Goal: Task Accomplishment & Management: Manage account settings

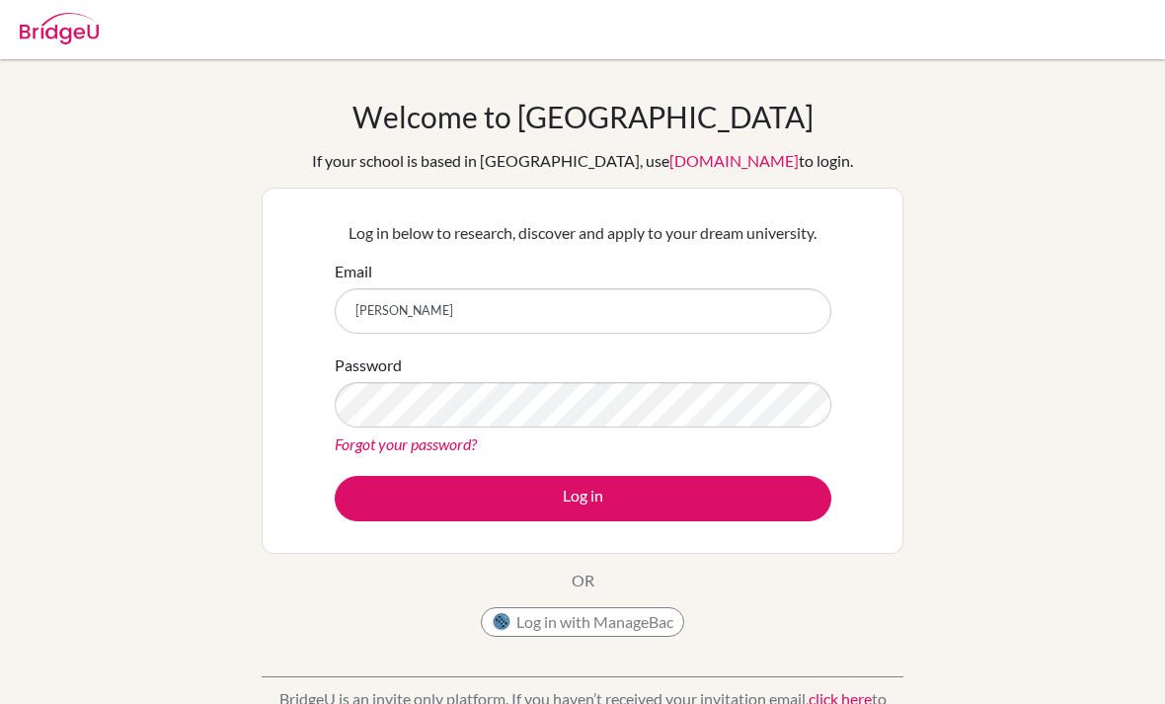
scroll to position [140, 0]
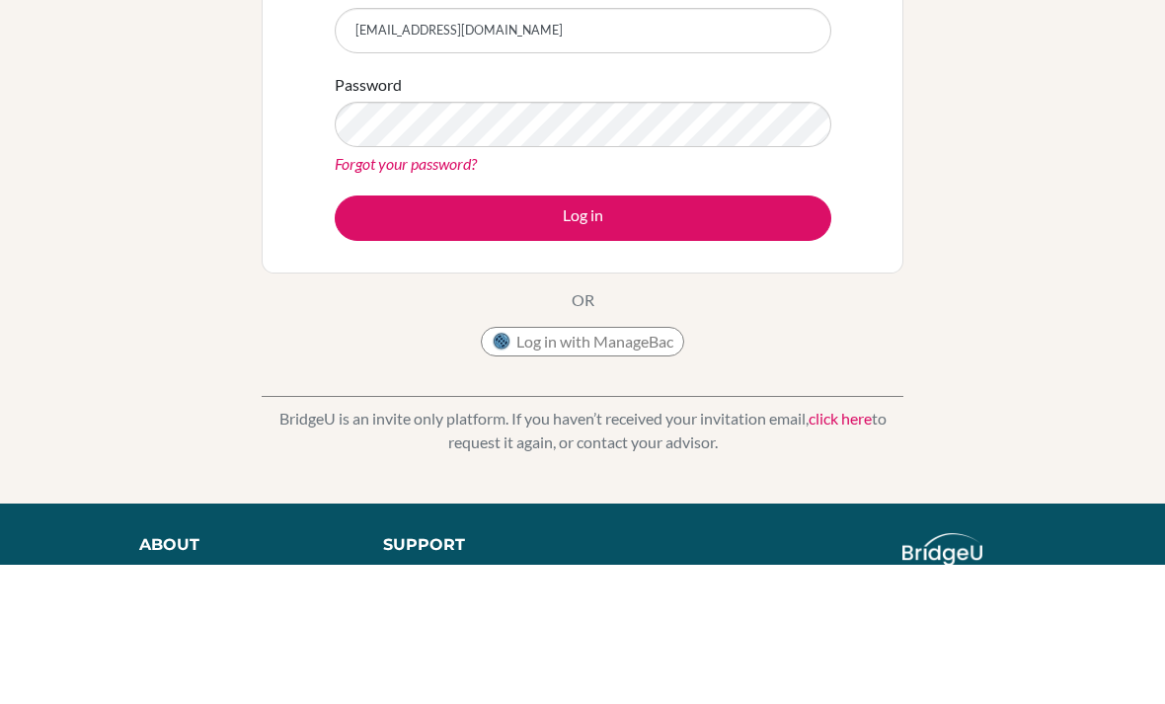
type input "[EMAIL_ADDRESS][DOMAIN_NAME]"
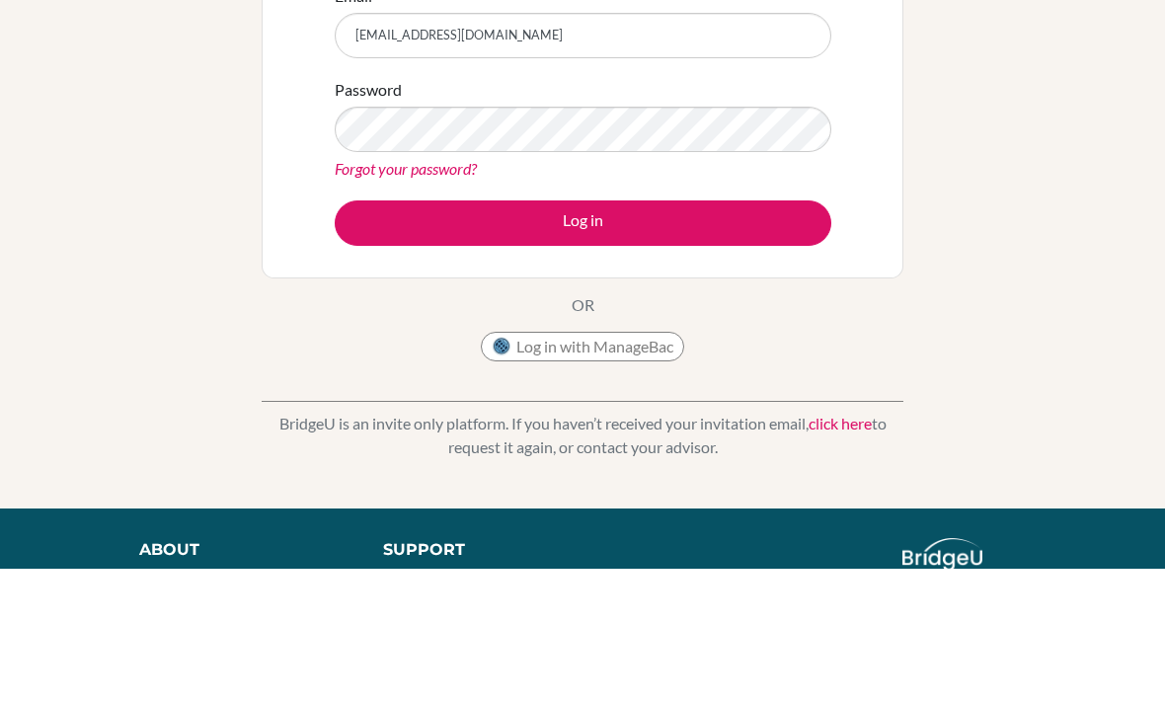
click at [434, 357] on button "Log in" at bounding box center [583, 358] width 497 height 45
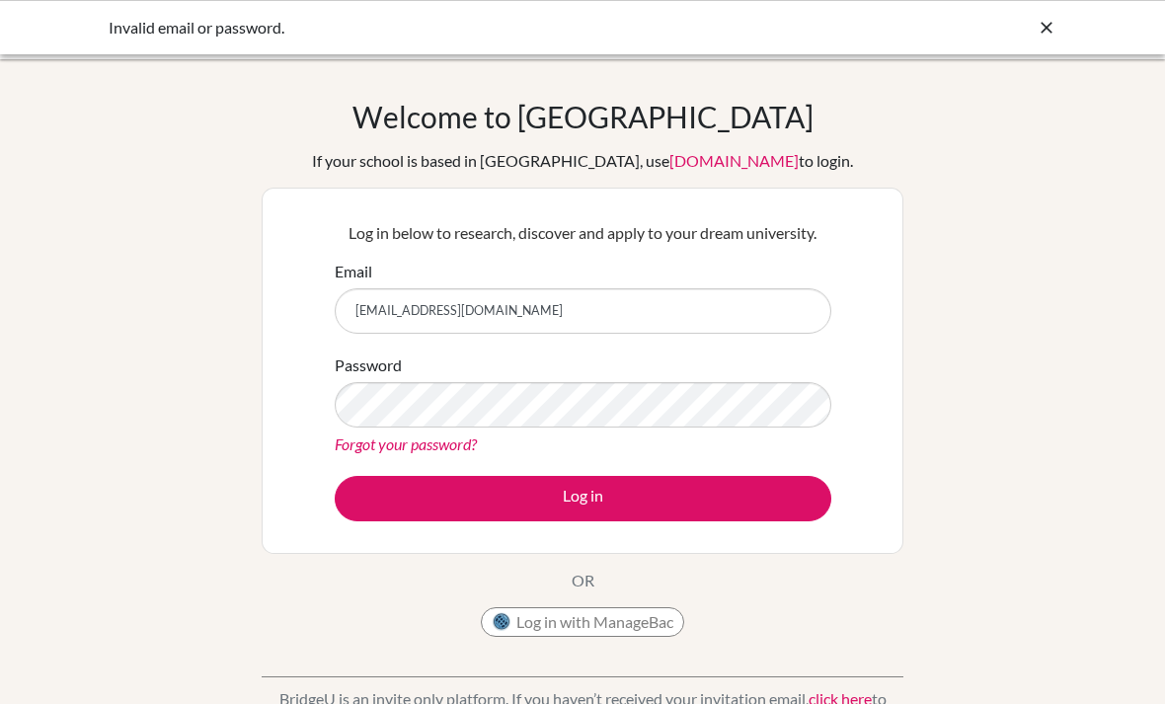
scroll to position [234, 0]
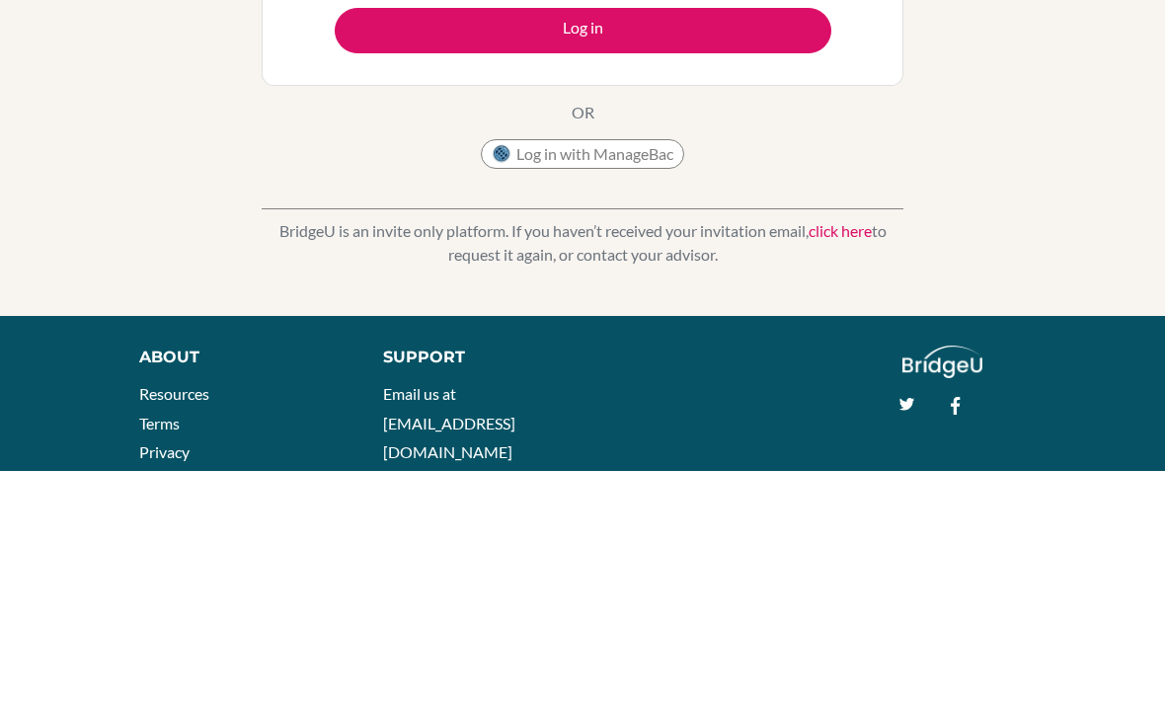
click at [775, 249] on button "Log in" at bounding box center [583, 264] width 497 height 45
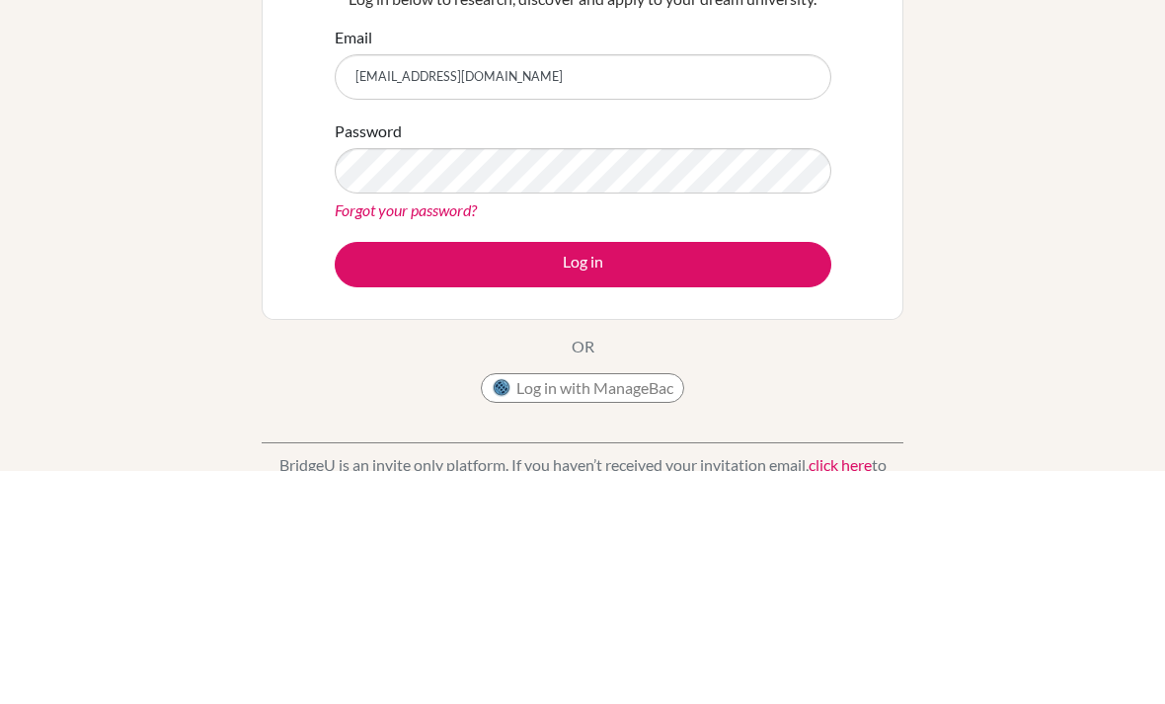
click at [389, 476] on button "Log in" at bounding box center [583, 498] width 497 height 45
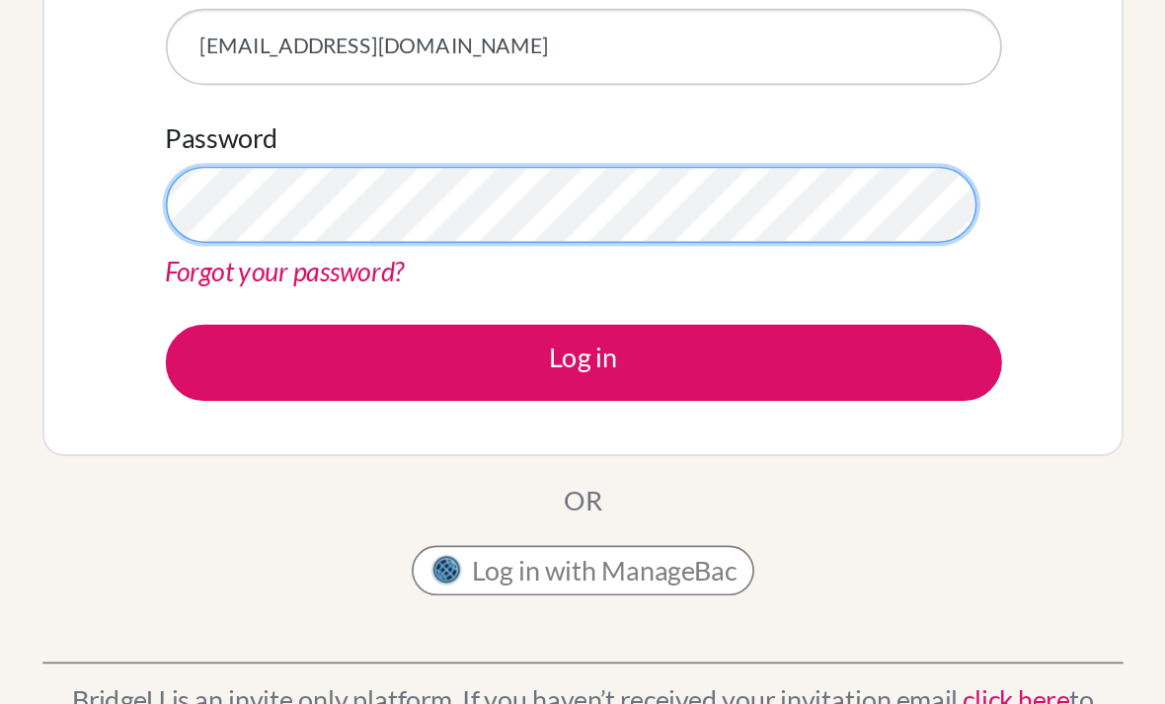
scroll to position [34, 0]
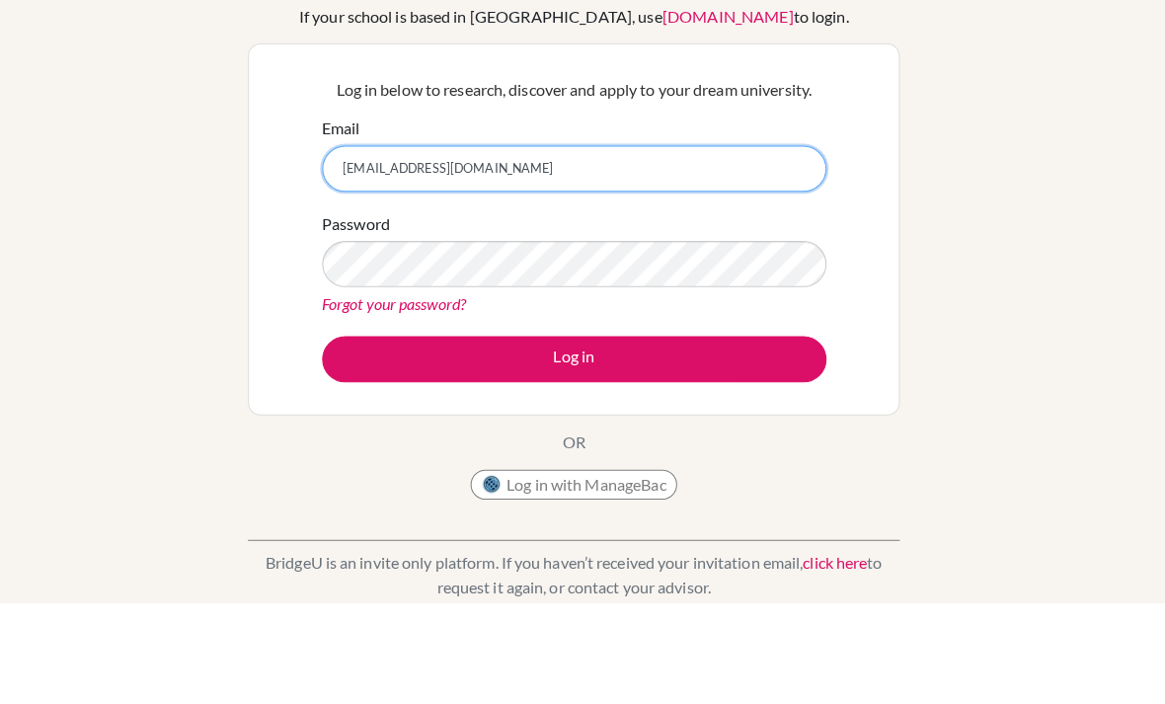
click at [707, 255] on input "[EMAIL_ADDRESS][DOMAIN_NAME]" at bounding box center [583, 277] width 497 height 45
click at [708, 255] on input "[EMAIL_ADDRESS][DOMAIN_NAME]" at bounding box center [583, 277] width 497 height 45
click at [707, 255] on input "jane02965@rais.ac.th" at bounding box center [583, 277] width 497 height 45
click at [699, 255] on input "jane02965@rais.ac.th" at bounding box center [583, 277] width 497 height 45
type input "[EMAIL_ADDRESS][DOMAIN_NAME]"
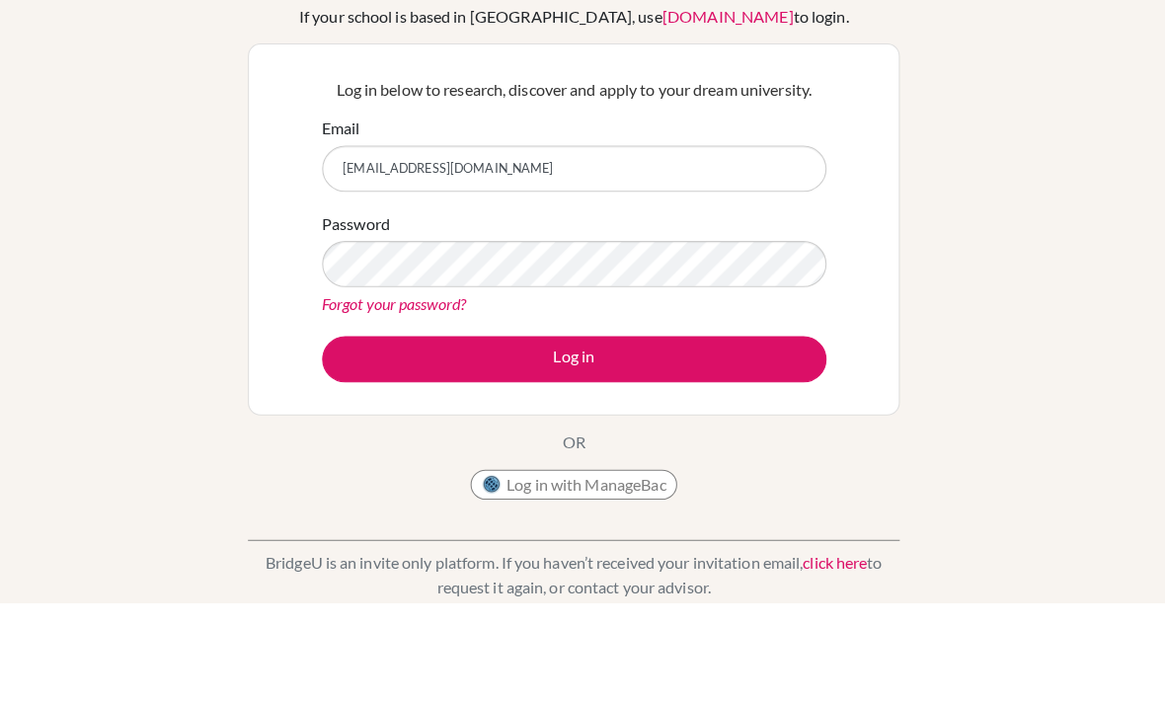
click at [764, 442] on button "Log in" at bounding box center [583, 464] width 497 height 45
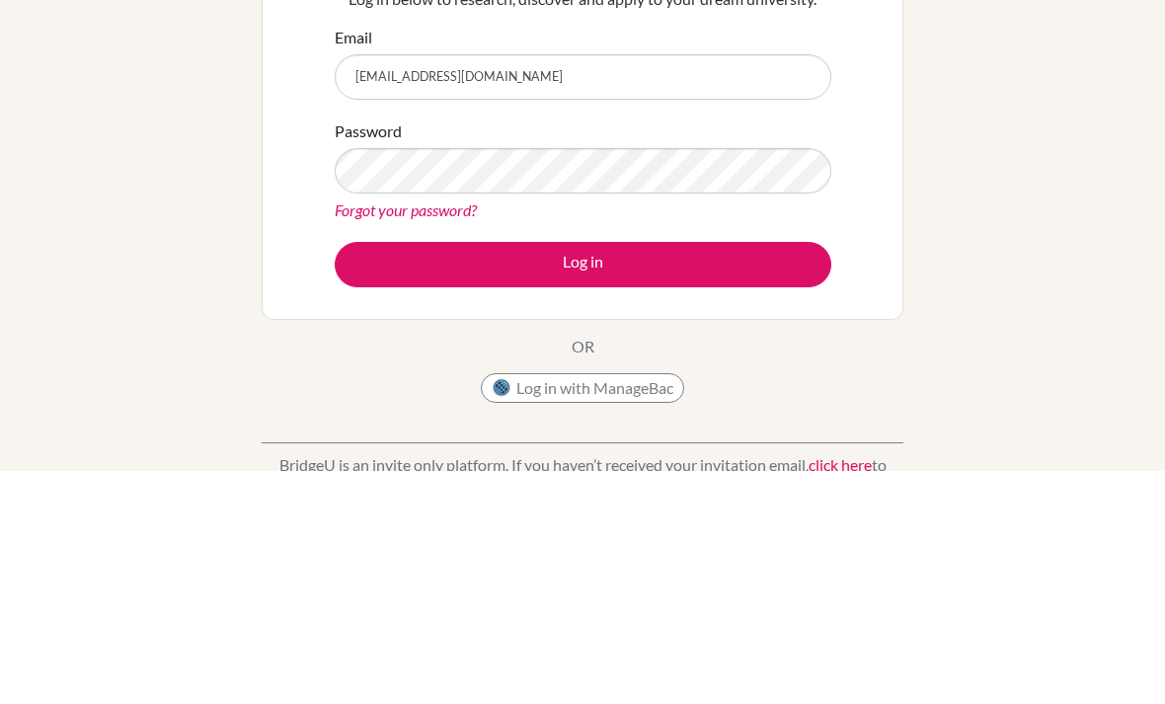
click at [383, 434] on link "Forgot your password?" at bounding box center [406, 443] width 142 height 19
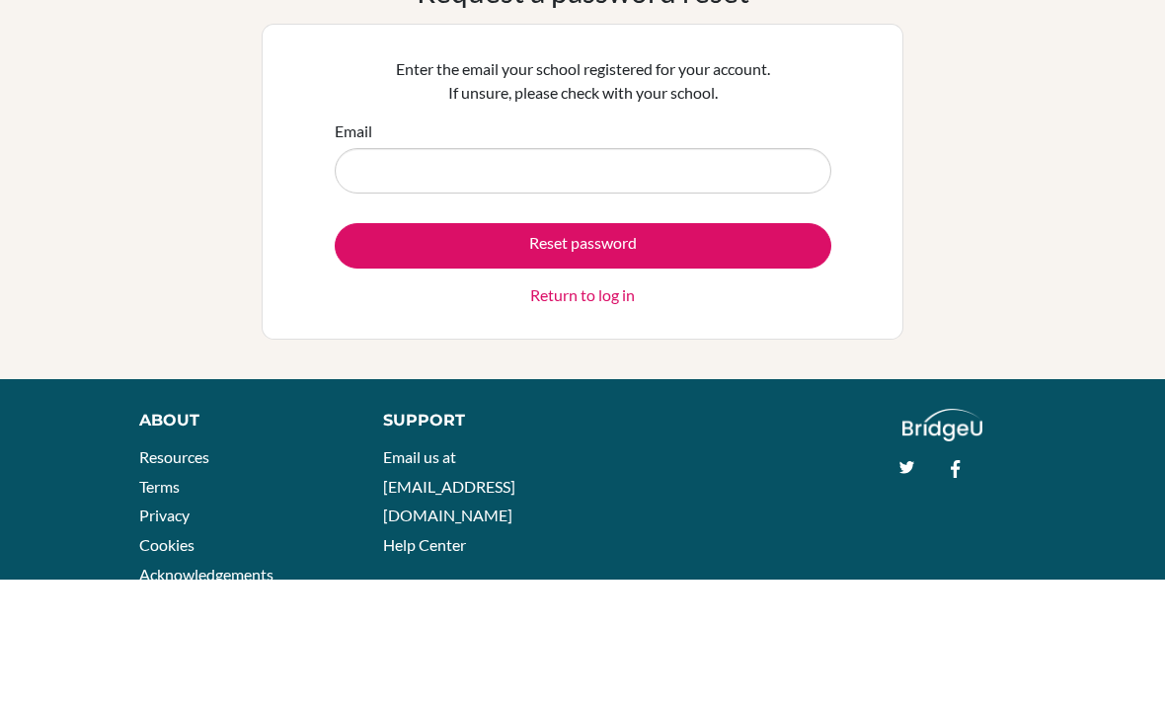
scroll to position [66, 0]
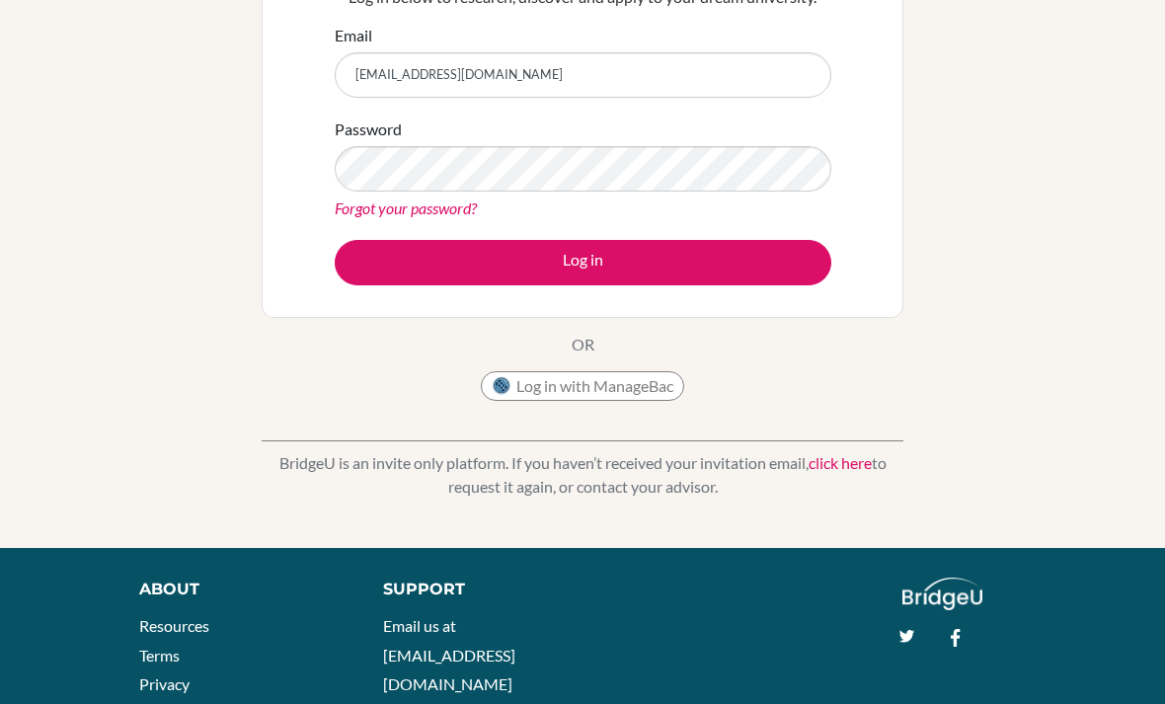
scroll to position [238, 0]
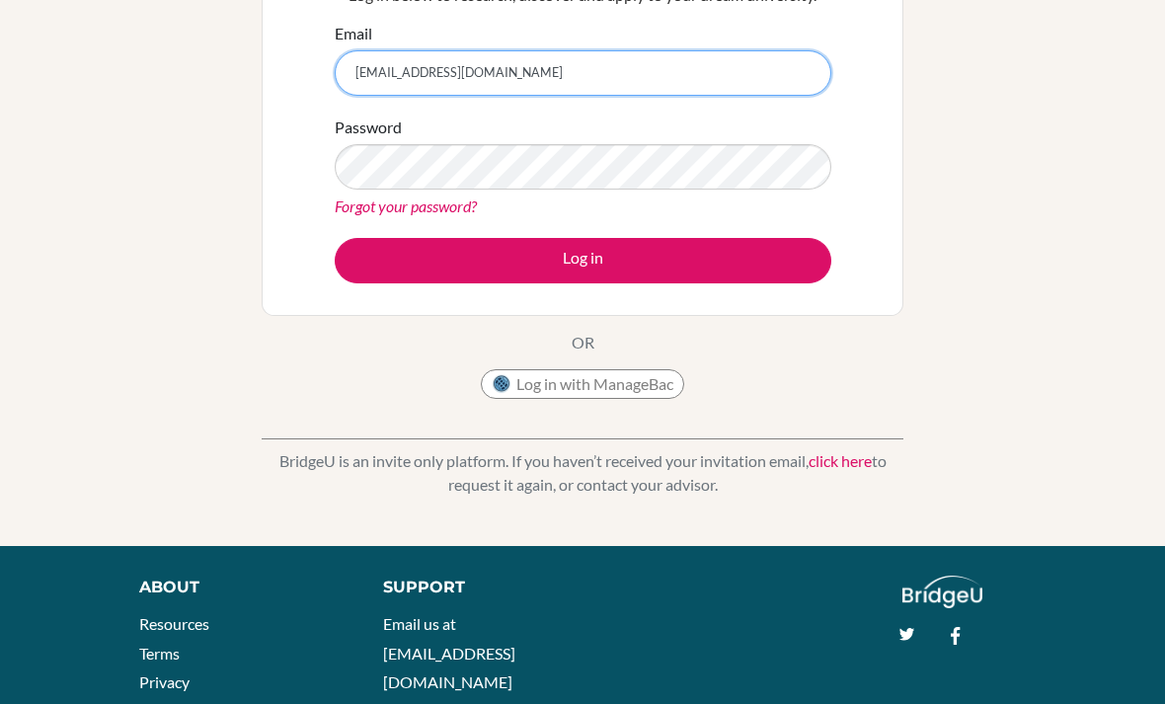
click at [415, 68] on input "janesmchang@gmail.com" at bounding box center [583, 72] width 497 height 45
click at [414, 74] on input "janesmchang@gmail.com" at bounding box center [583, 72] width 497 height 45
click at [446, 63] on input "janesmchang@gmail.com" at bounding box center [583, 72] width 497 height 45
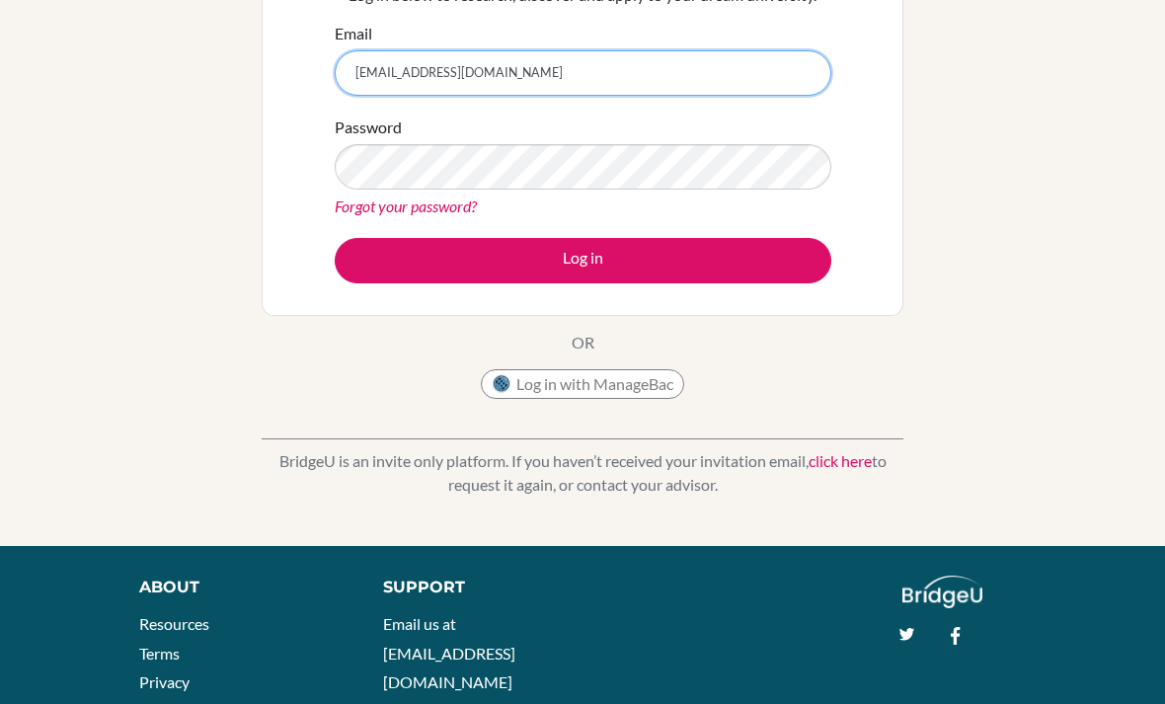
type input "[EMAIL_ADDRESS][DOMAIN_NAME]"
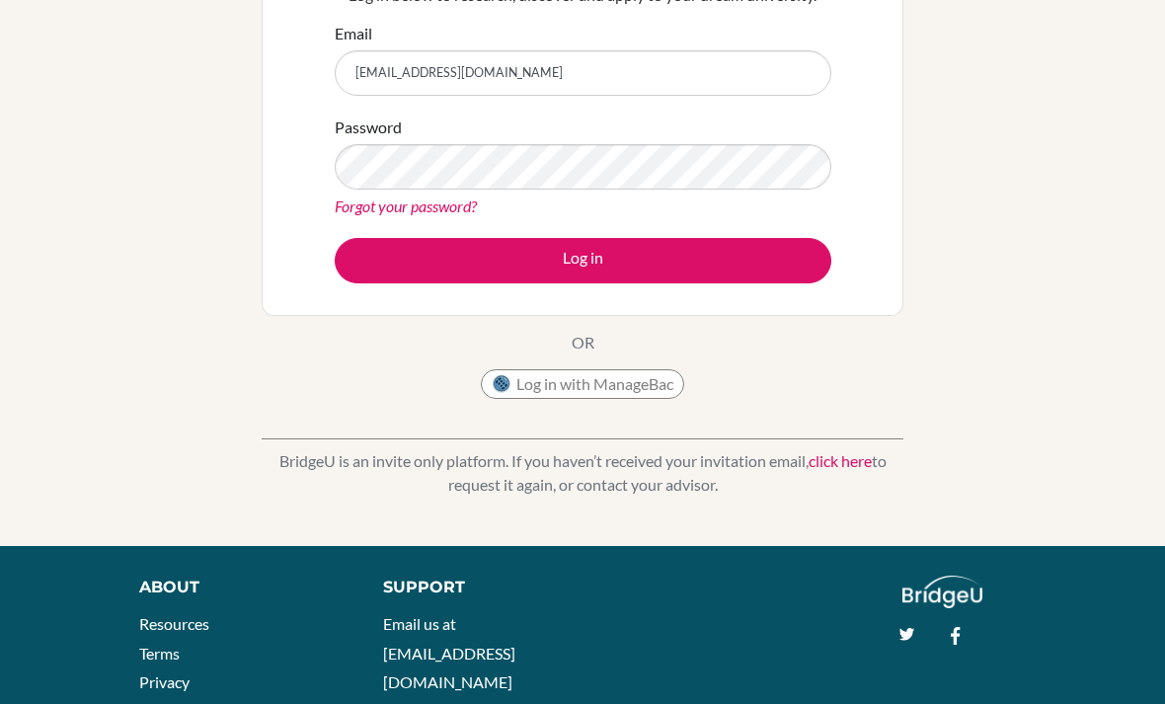
click at [427, 252] on button "Log in" at bounding box center [583, 260] width 497 height 45
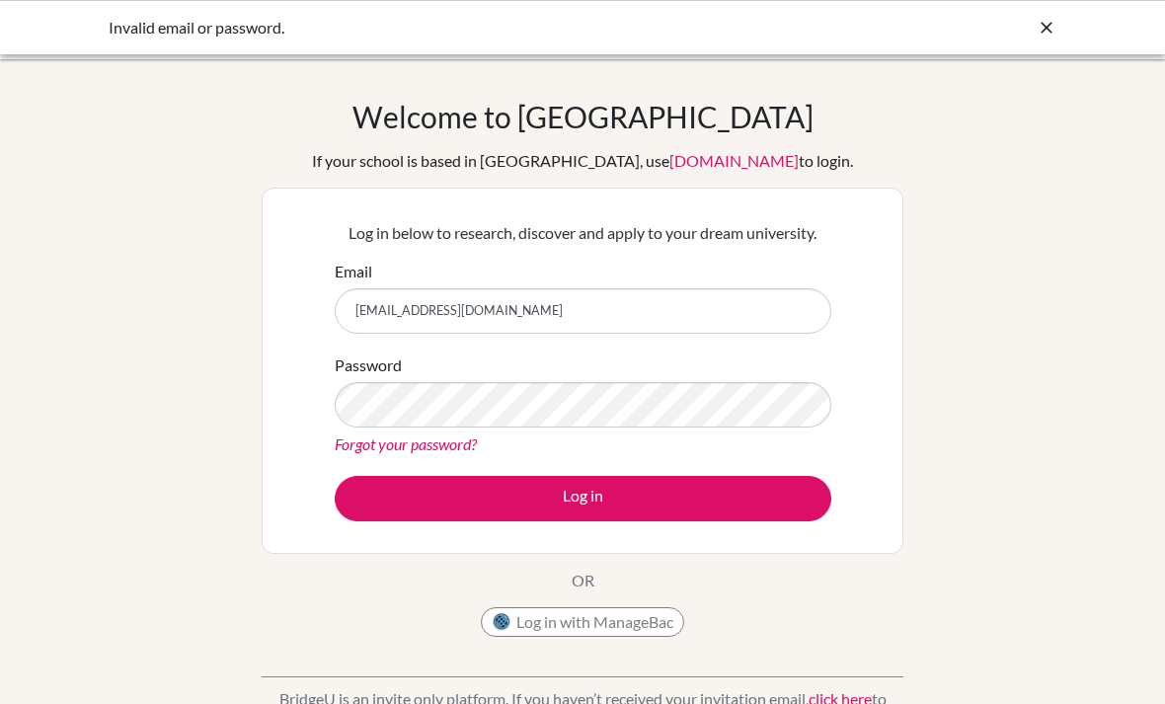
scroll to position [234, 0]
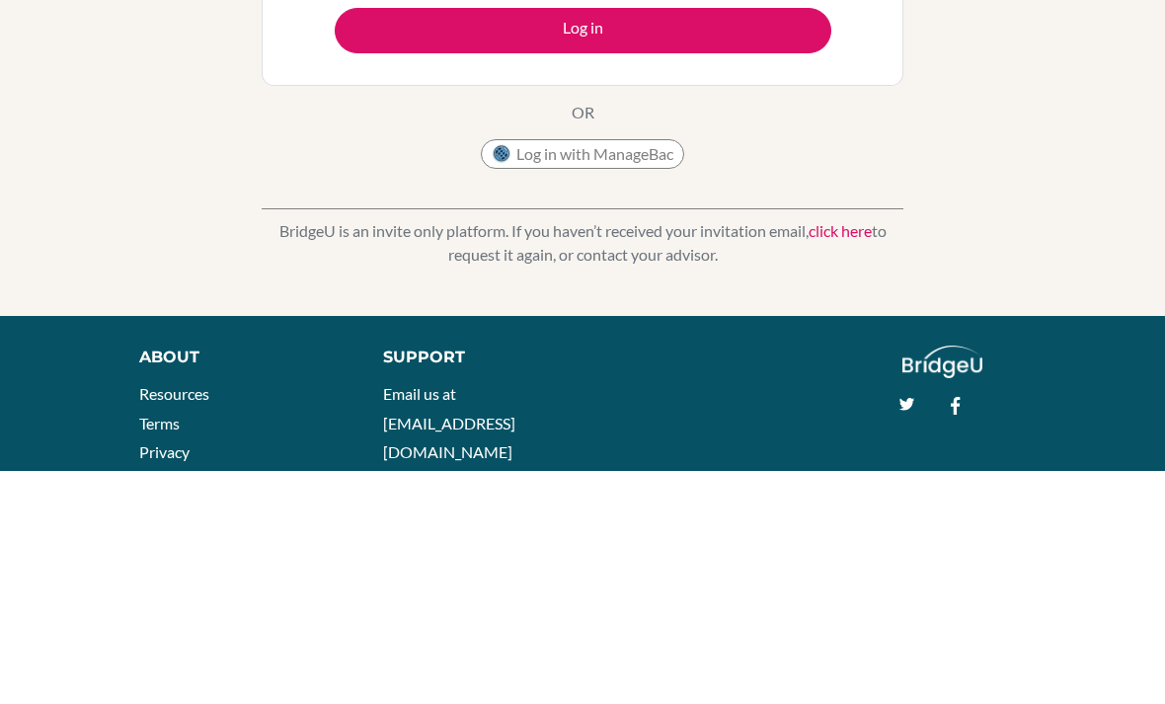
click at [388, 250] on button "Log in" at bounding box center [583, 264] width 497 height 45
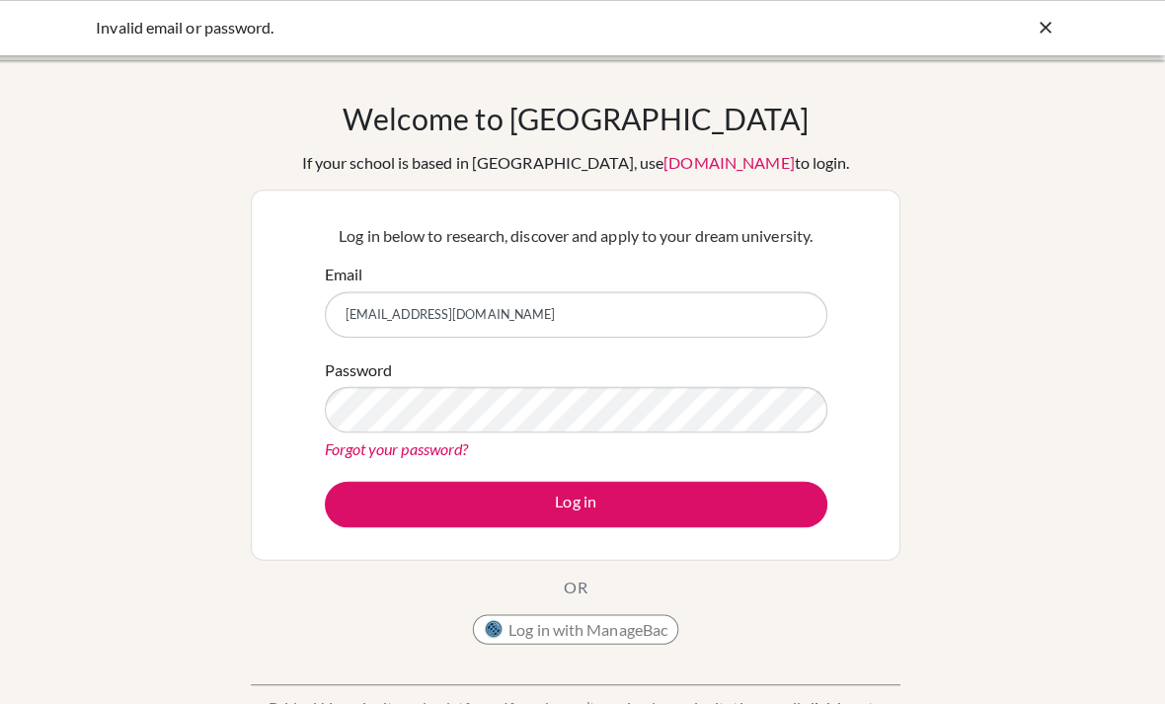
click at [425, 453] on link "Forgot your password?" at bounding box center [406, 443] width 142 height 19
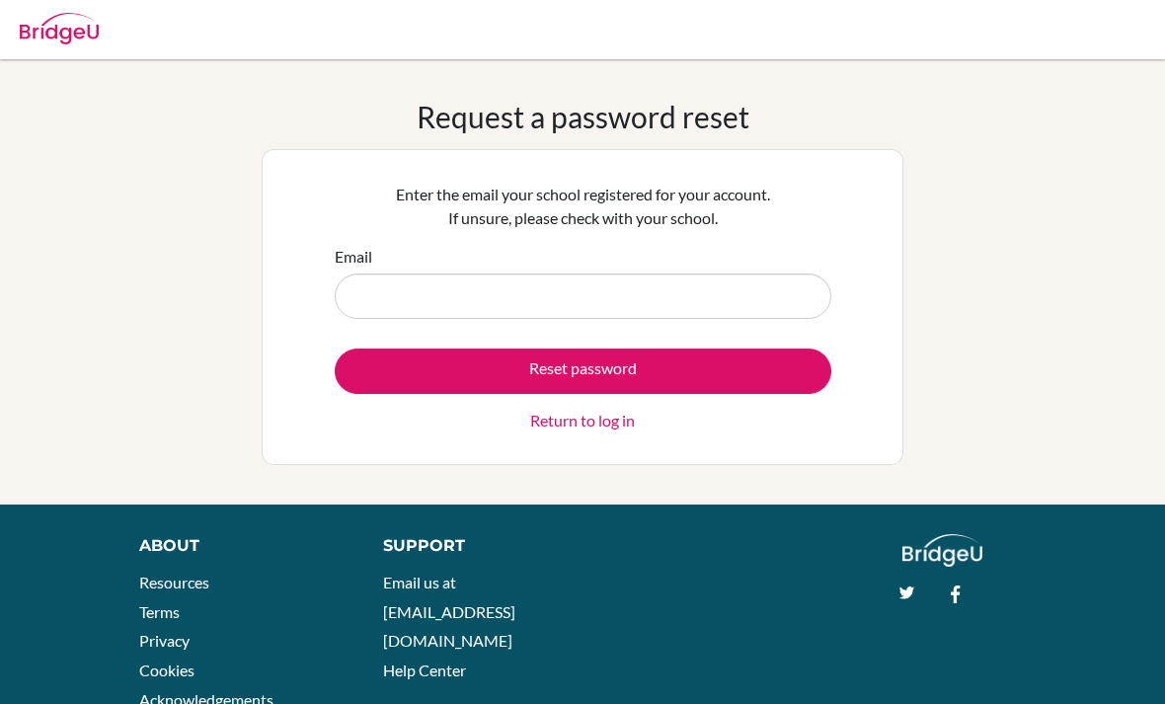
click at [723, 298] on input "Email" at bounding box center [583, 295] width 497 height 45
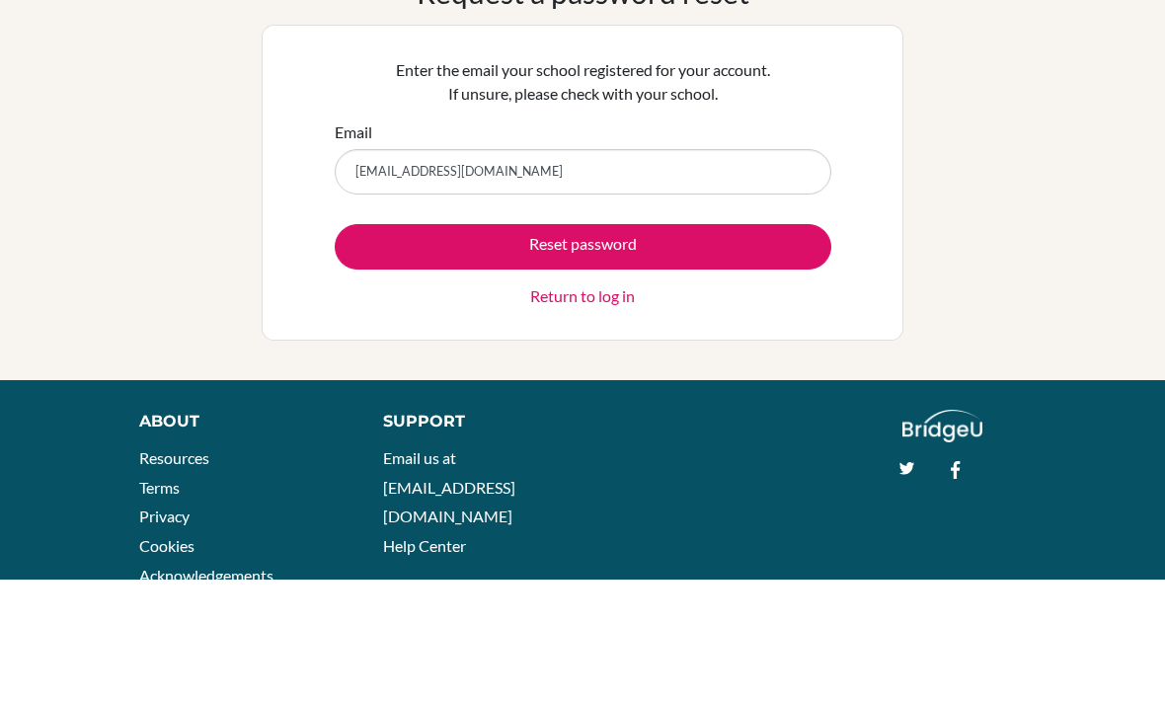
type input "[EMAIL_ADDRESS][DOMAIN_NAME]"
click at [391, 349] on button "Reset password" at bounding box center [583, 371] width 497 height 45
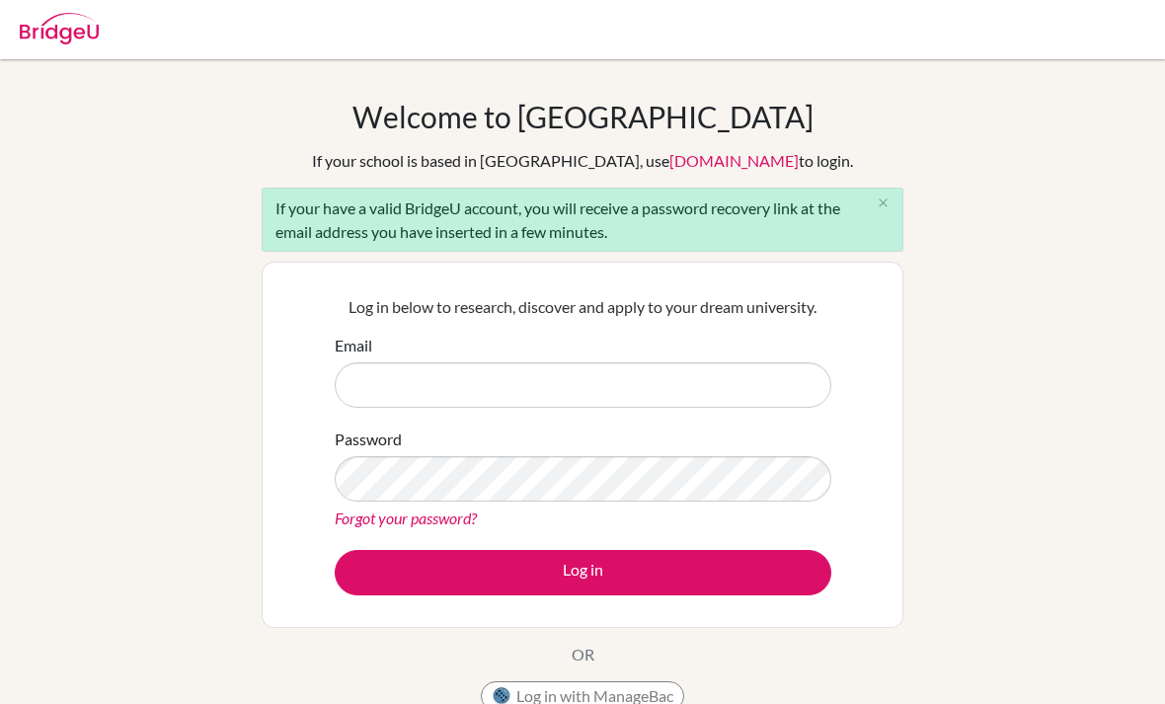
click at [418, 390] on input "Email" at bounding box center [583, 384] width 497 height 45
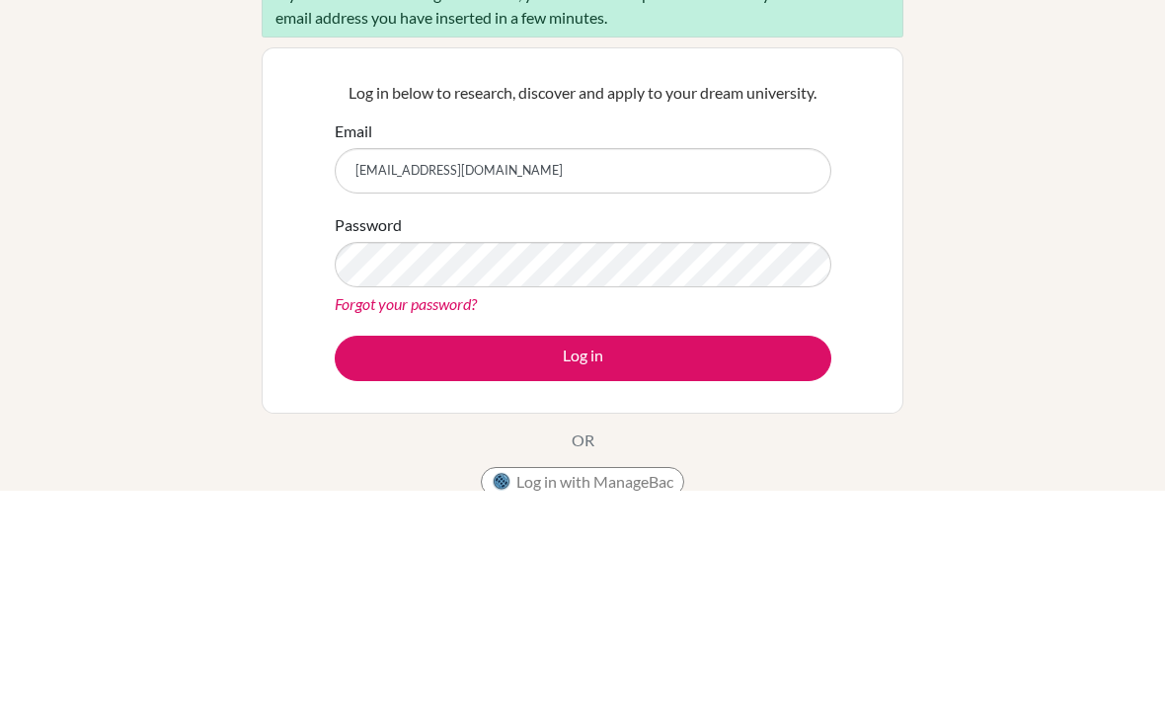
type input "[EMAIL_ADDRESS][DOMAIN_NAME]"
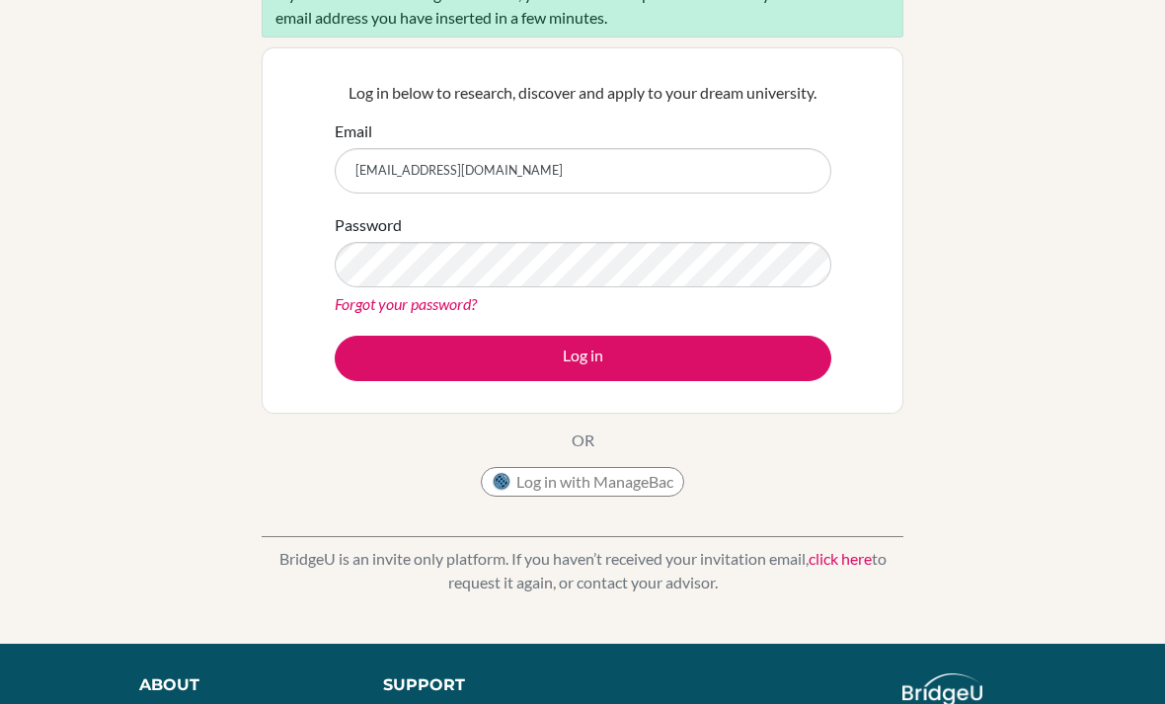
click at [364, 346] on button "Log in" at bounding box center [583, 358] width 497 height 45
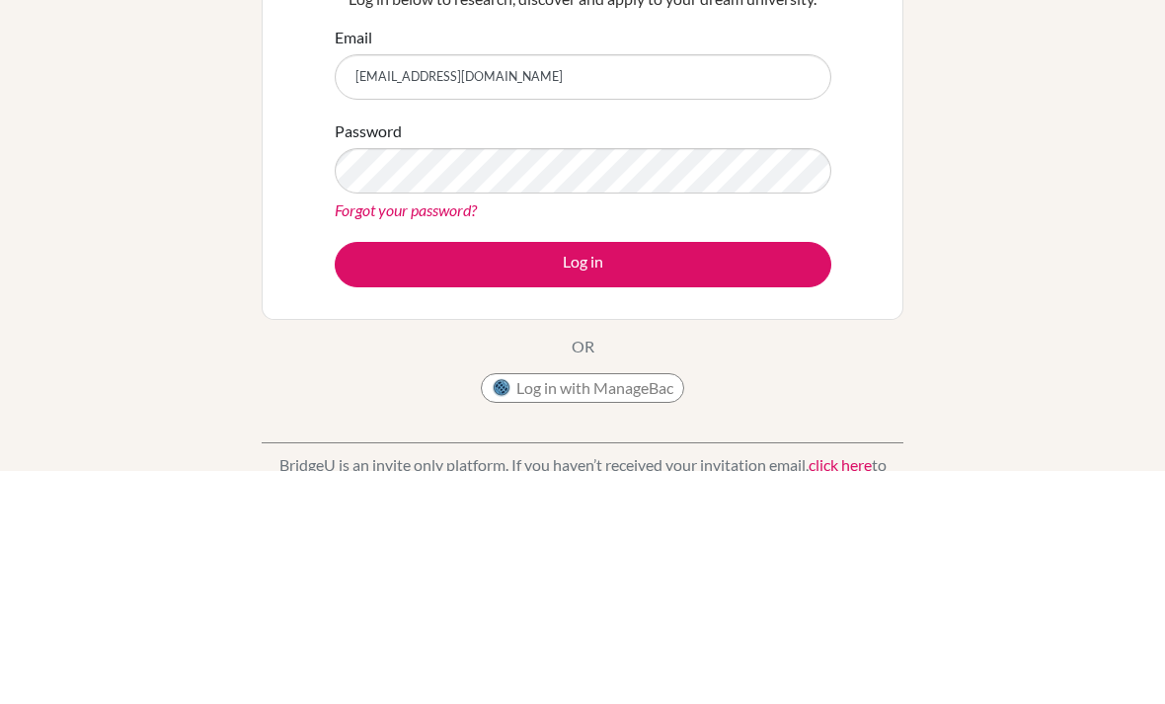
click at [413, 476] on button "Log in" at bounding box center [583, 498] width 497 height 45
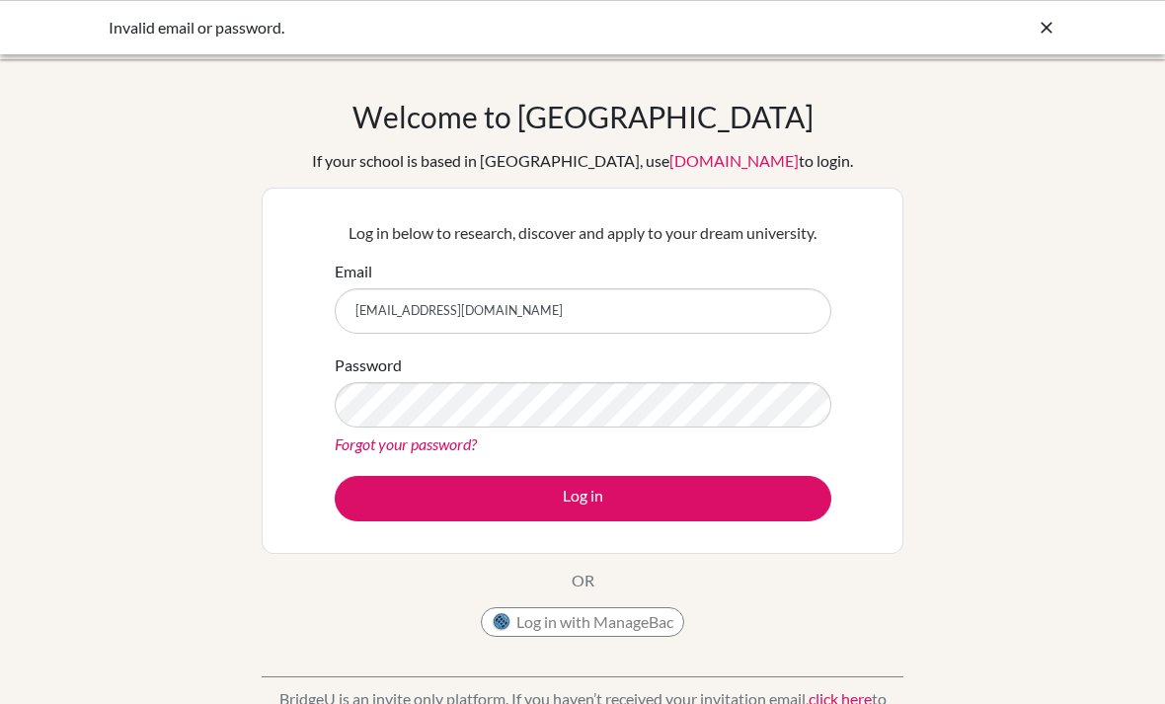
click at [347, 443] on link "Forgot your password?" at bounding box center [406, 443] width 142 height 19
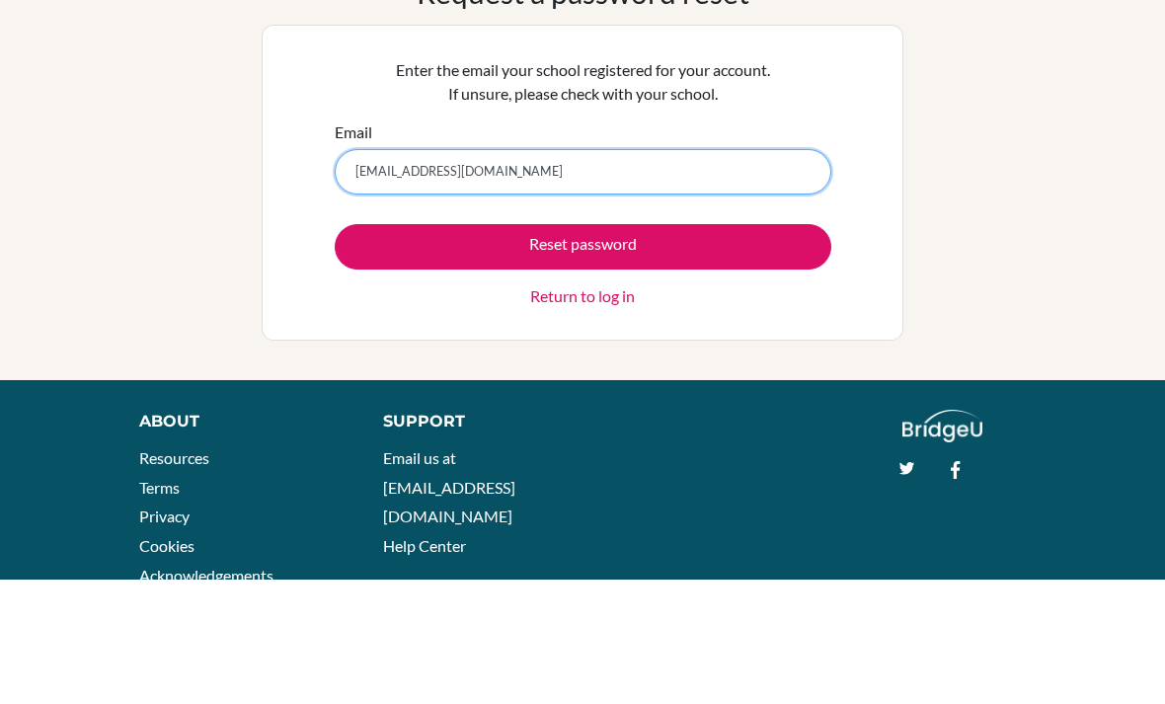
type input "[EMAIL_ADDRESS][DOMAIN_NAME]"
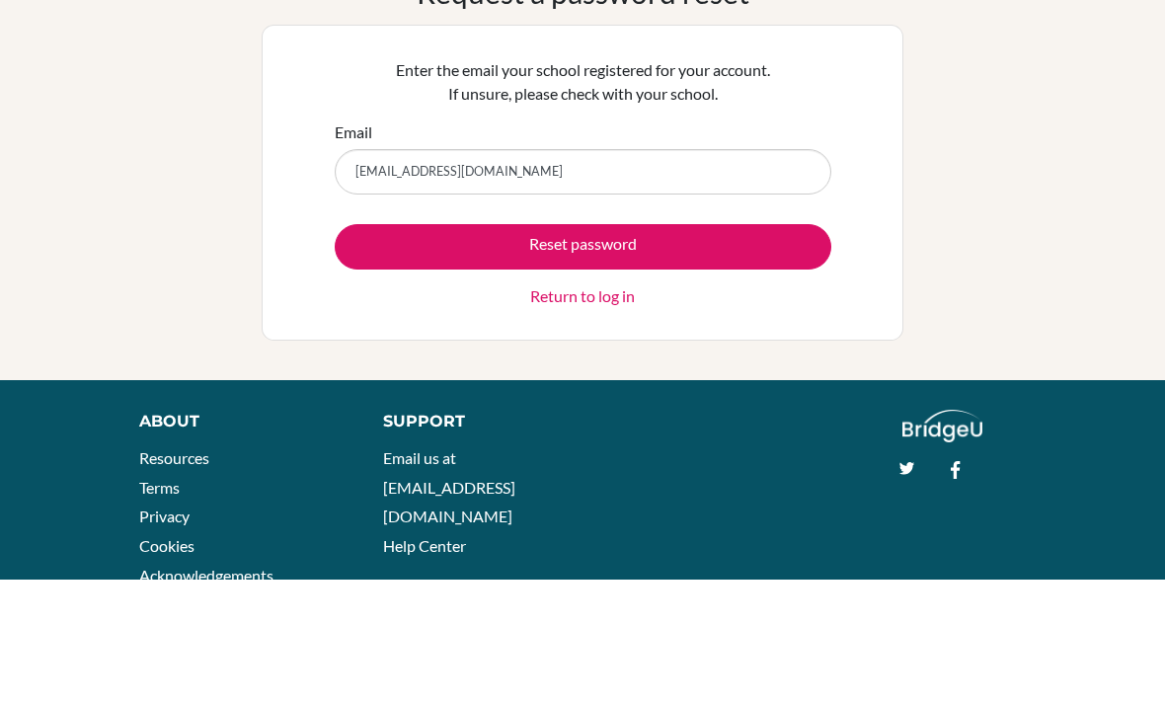
click at [388, 349] on button "Reset password" at bounding box center [583, 371] width 497 height 45
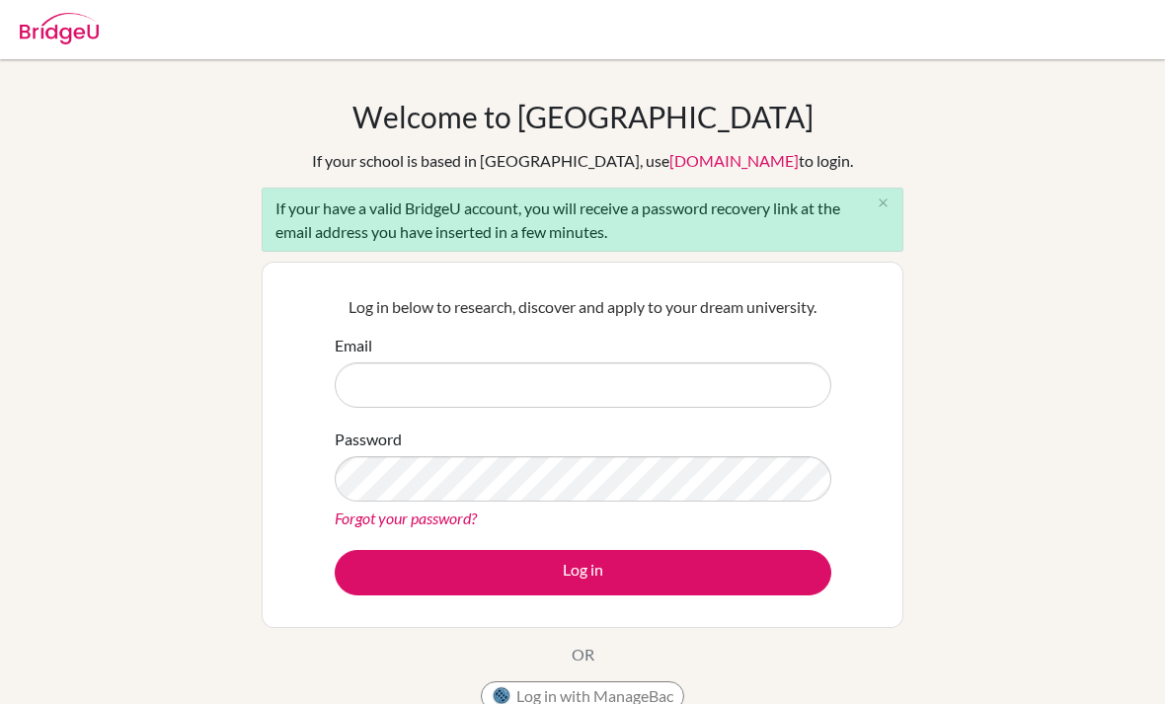
click at [378, 386] on input "Email" at bounding box center [583, 384] width 497 height 45
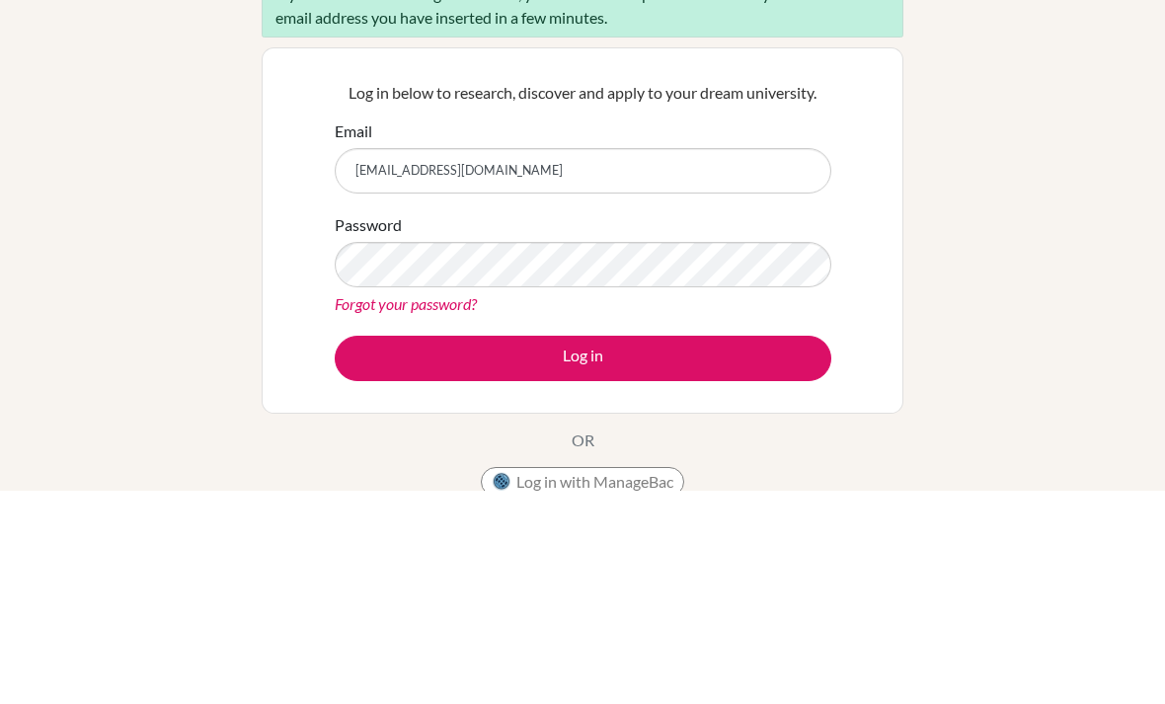
type input "[EMAIL_ADDRESS][DOMAIN_NAME]"
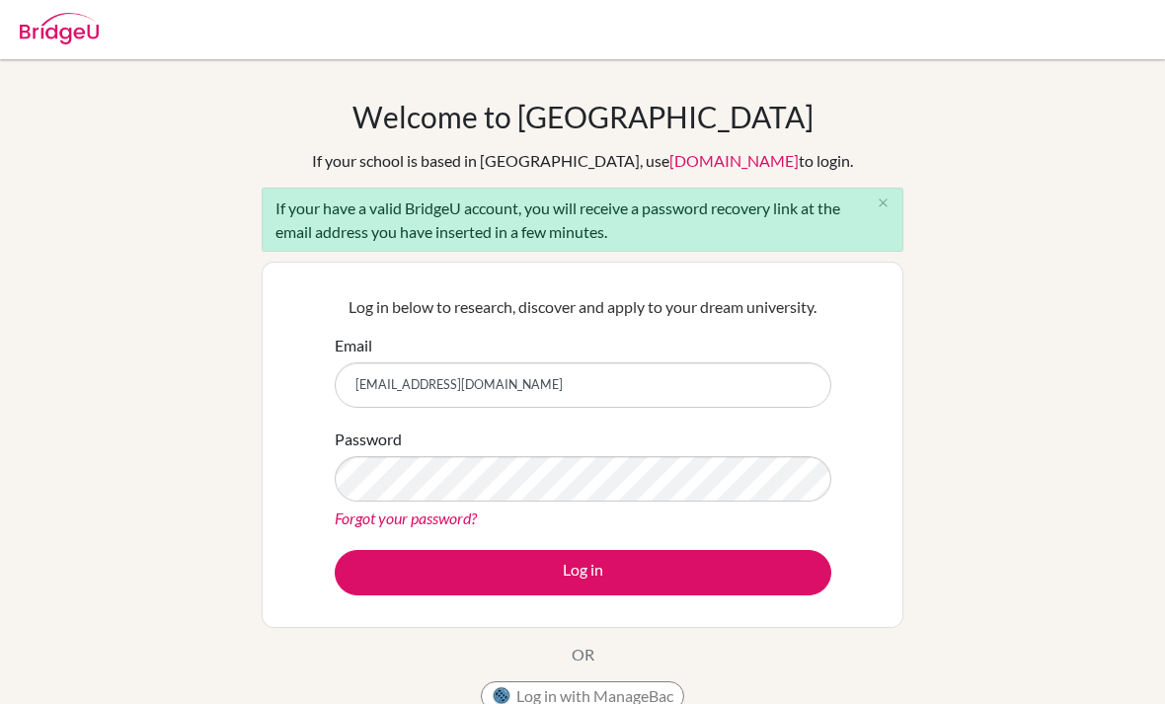
click at [882, 204] on icon "close" at bounding box center [883, 202] width 15 height 15
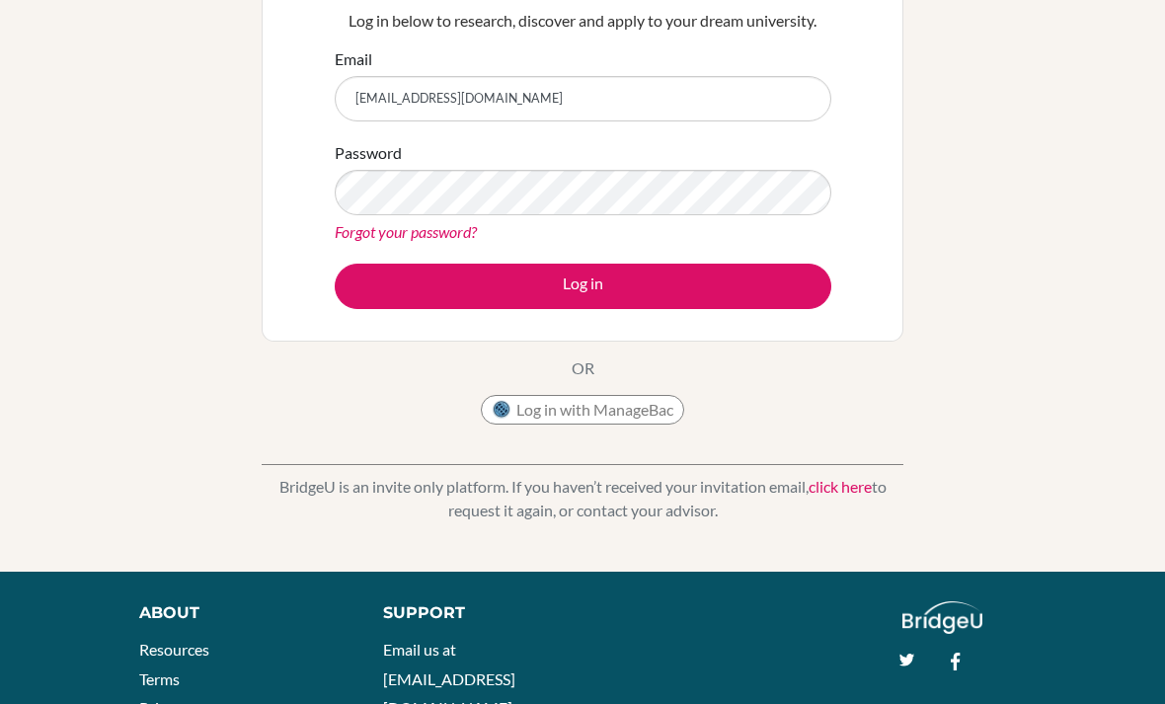
scroll to position [238, 0]
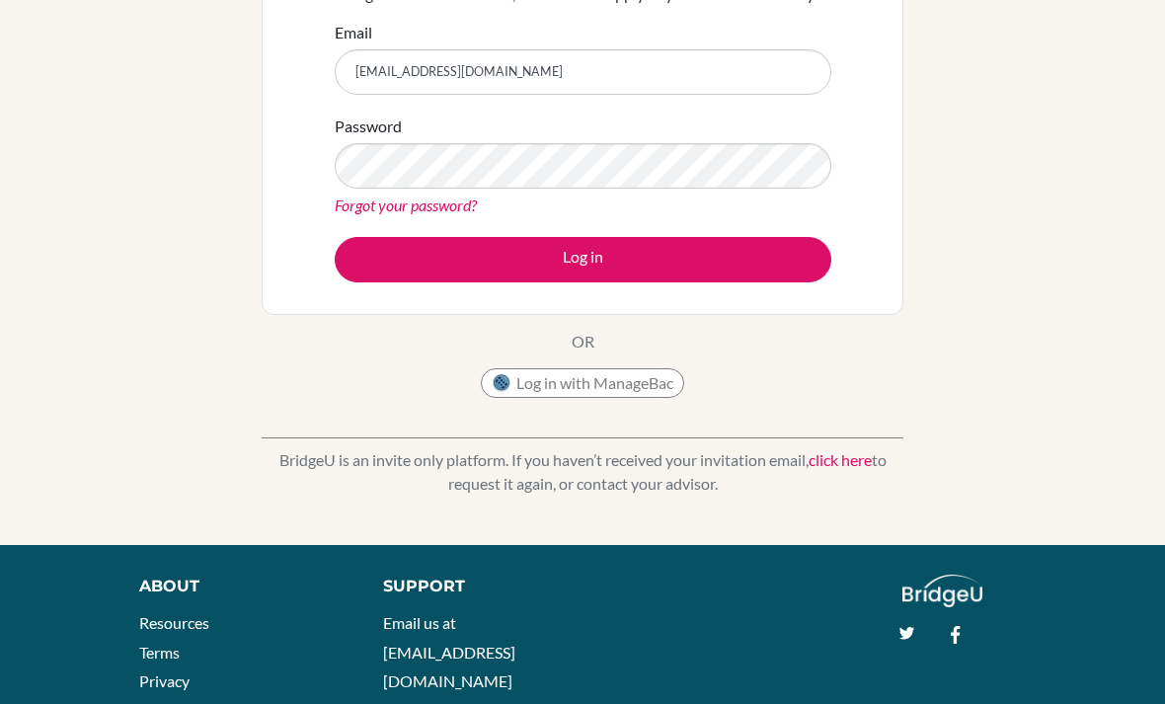
click at [834, 464] on link "click here" at bounding box center [840, 460] width 63 height 19
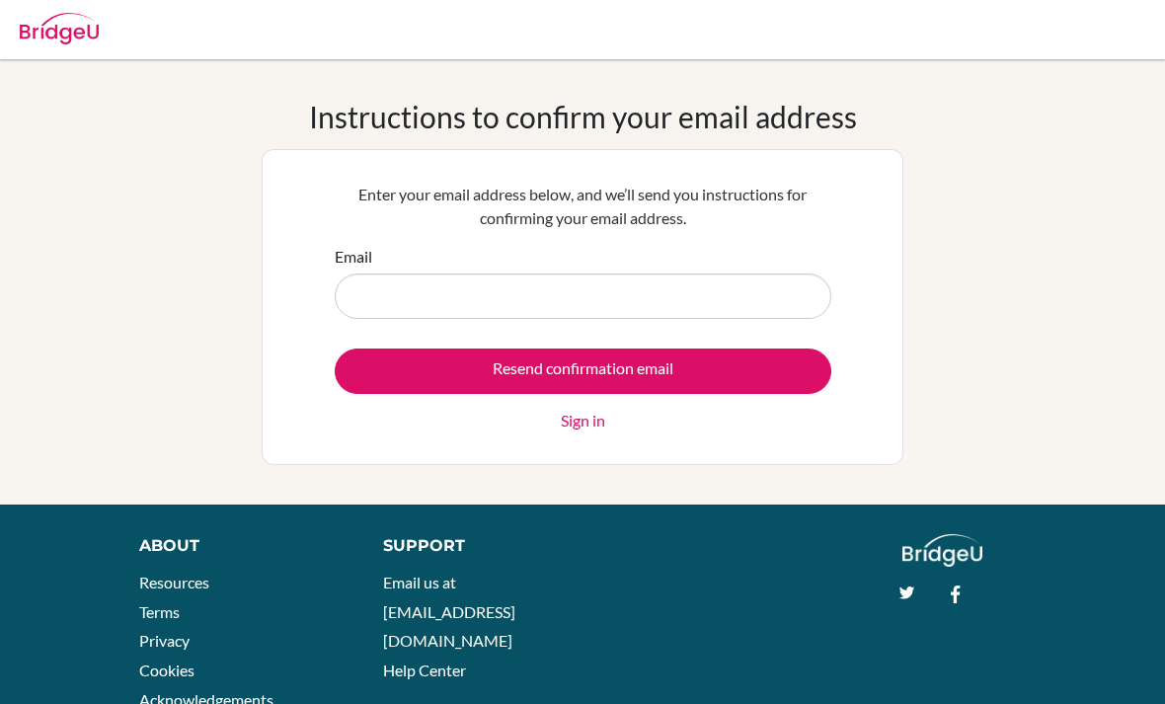
click at [774, 362] on input "Resend confirmation email" at bounding box center [583, 371] width 497 height 45
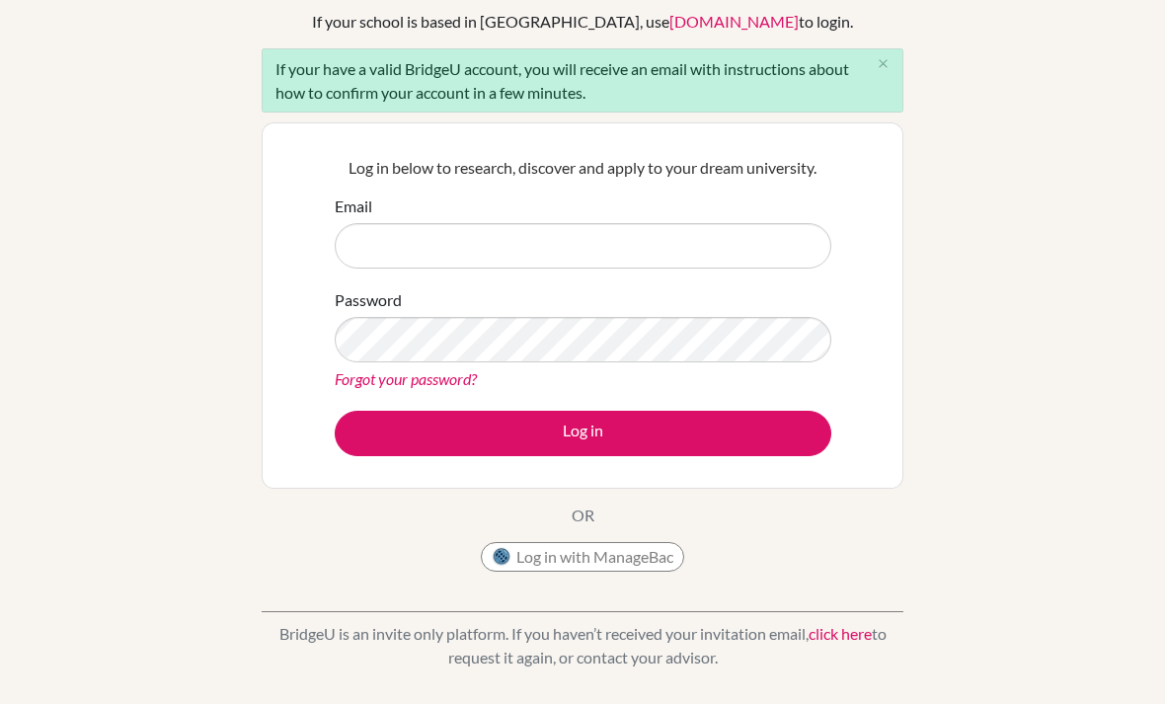
scroll to position [138, 0]
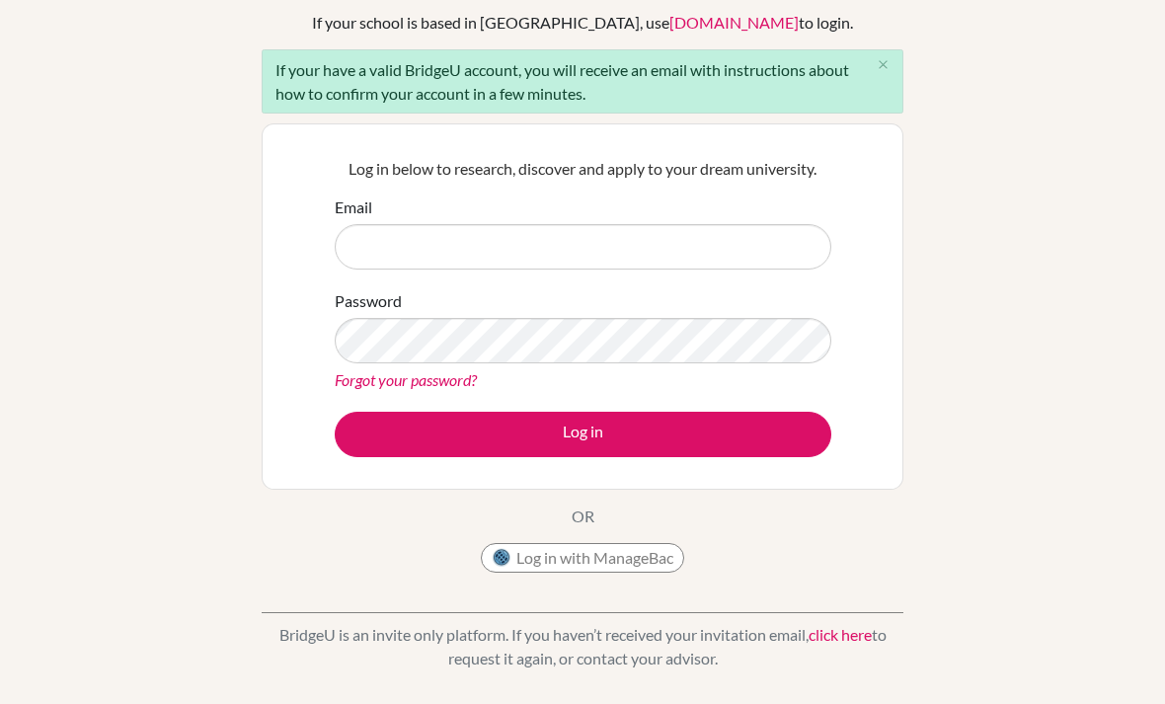
click at [846, 625] on link "click here" at bounding box center [840, 634] width 63 height 19
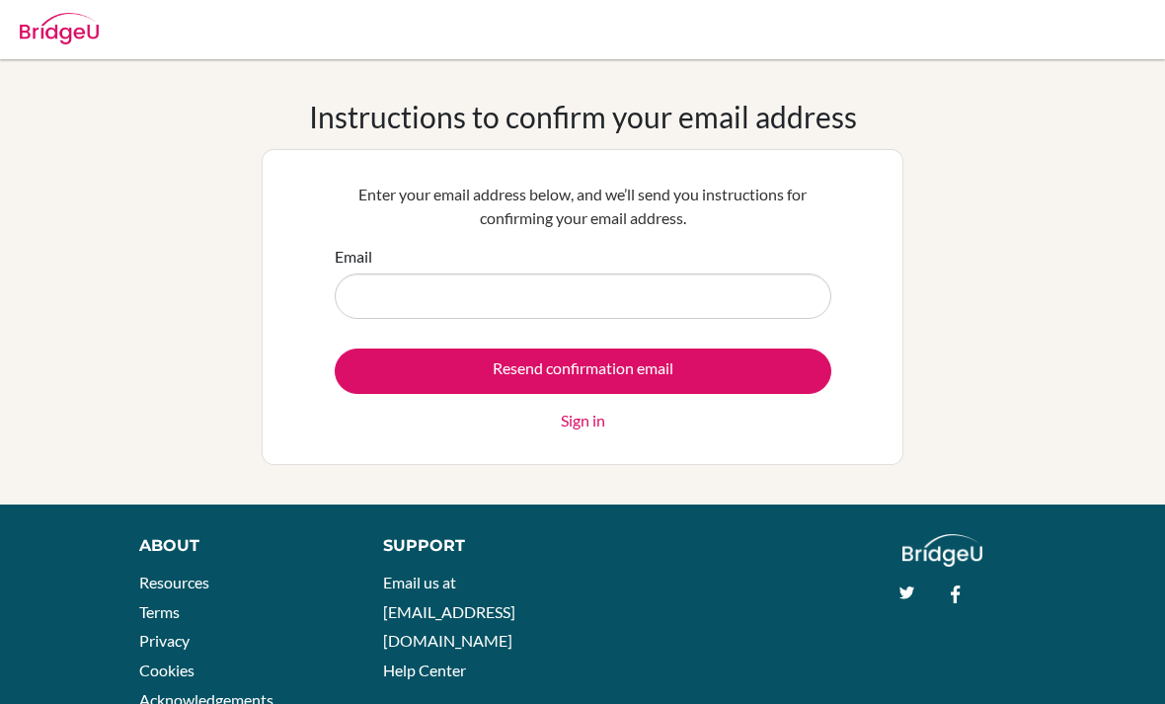
click at [414, 281] on input "Email" at bounding box center [583, 295] width 497 height 45
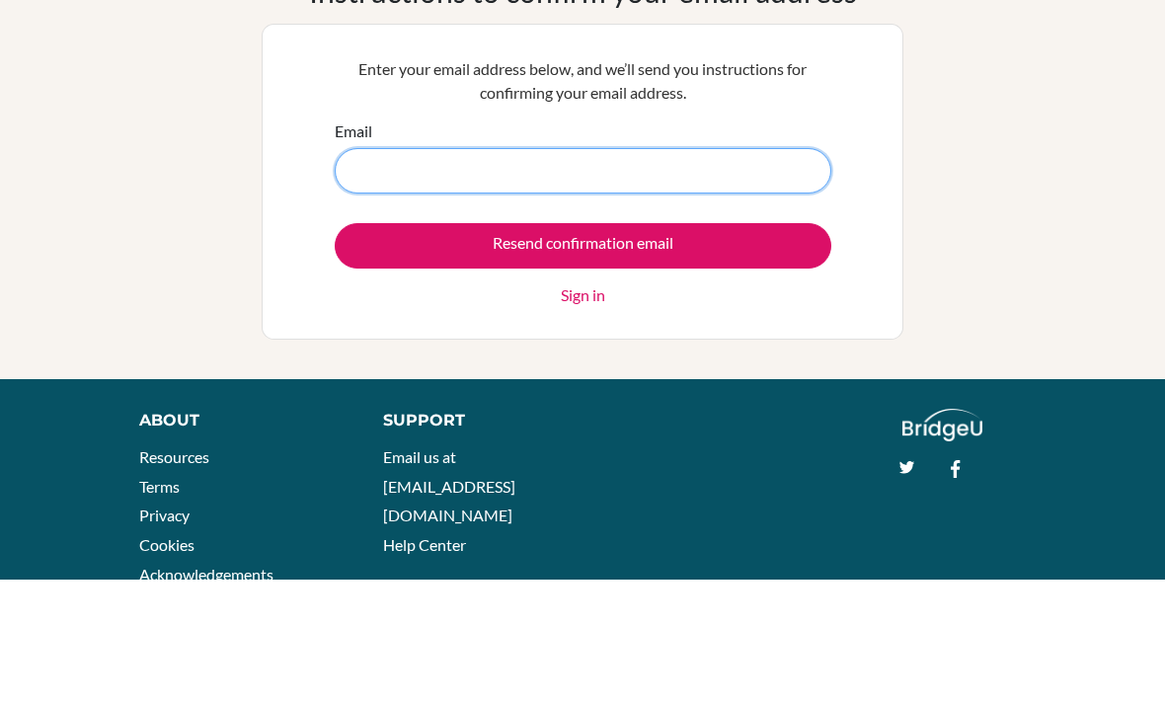
scroll to position [66, 0]
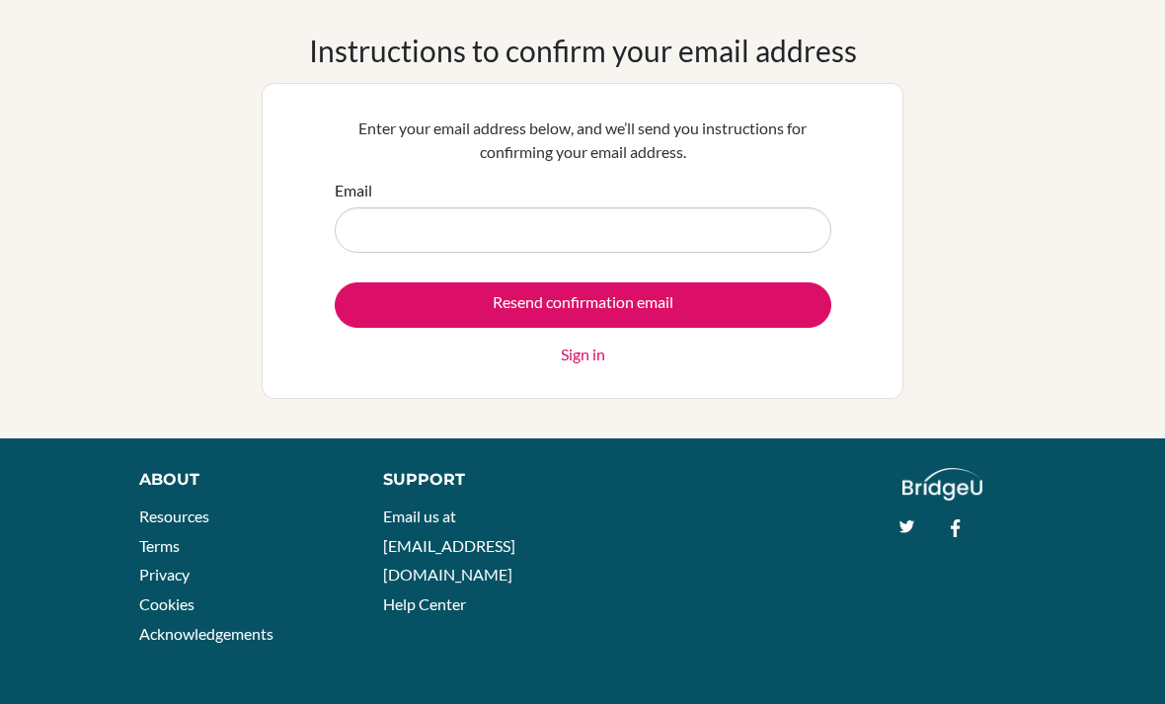
click at [169, 231] on div "Instructions to confirm your email address Enter your email address below, and …" at bounding box center [582, 216] width 1165 height 366
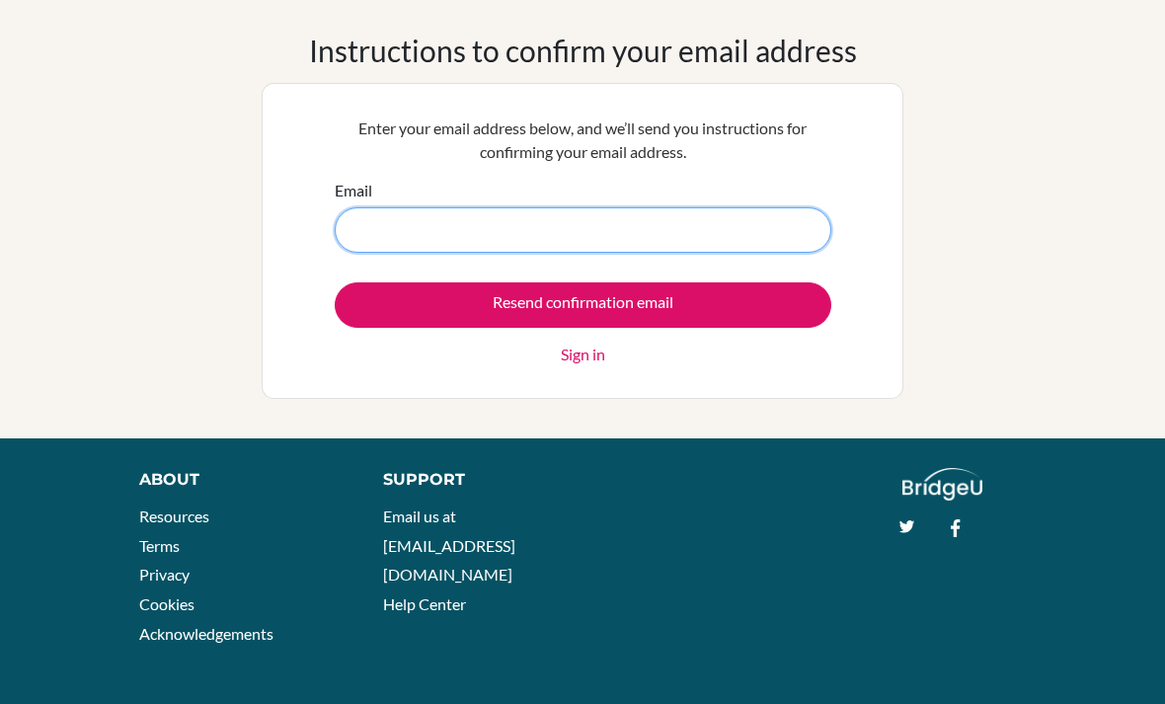
click at [389, 234] on input "Email" at bounding box center [583, 229] width 497 height 45
type input "[EMAIL_ADDRESS][DOMAIN_NAME]"
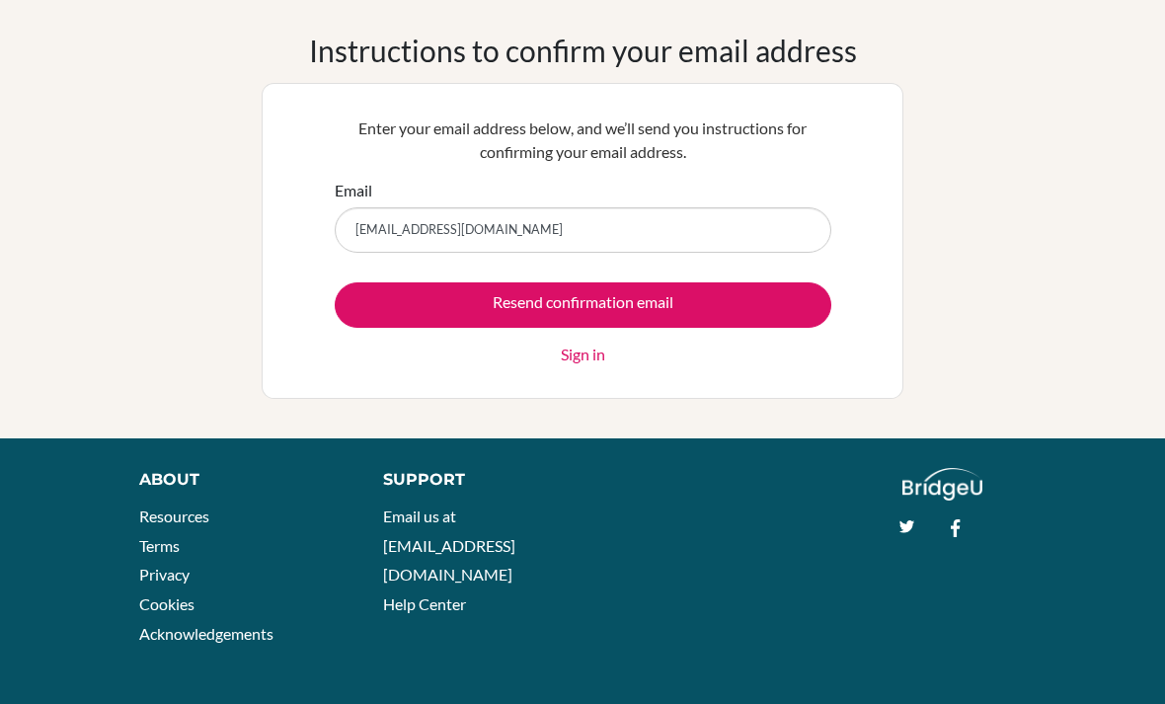
click at [690, 309] on input "Resend confirmation email" at bounding box center [583, 304] width 497 height 45
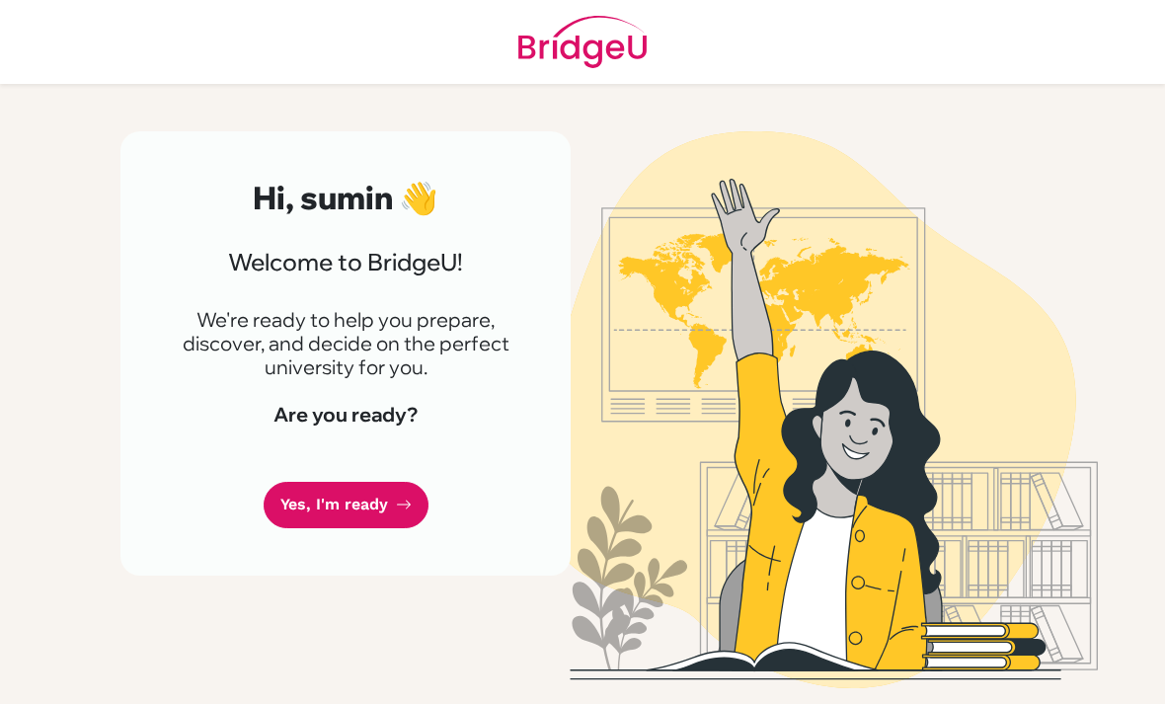
click at [372, 510] on link "Yes, I'm ready" at bounding box center [346, 505] width 165 height 46
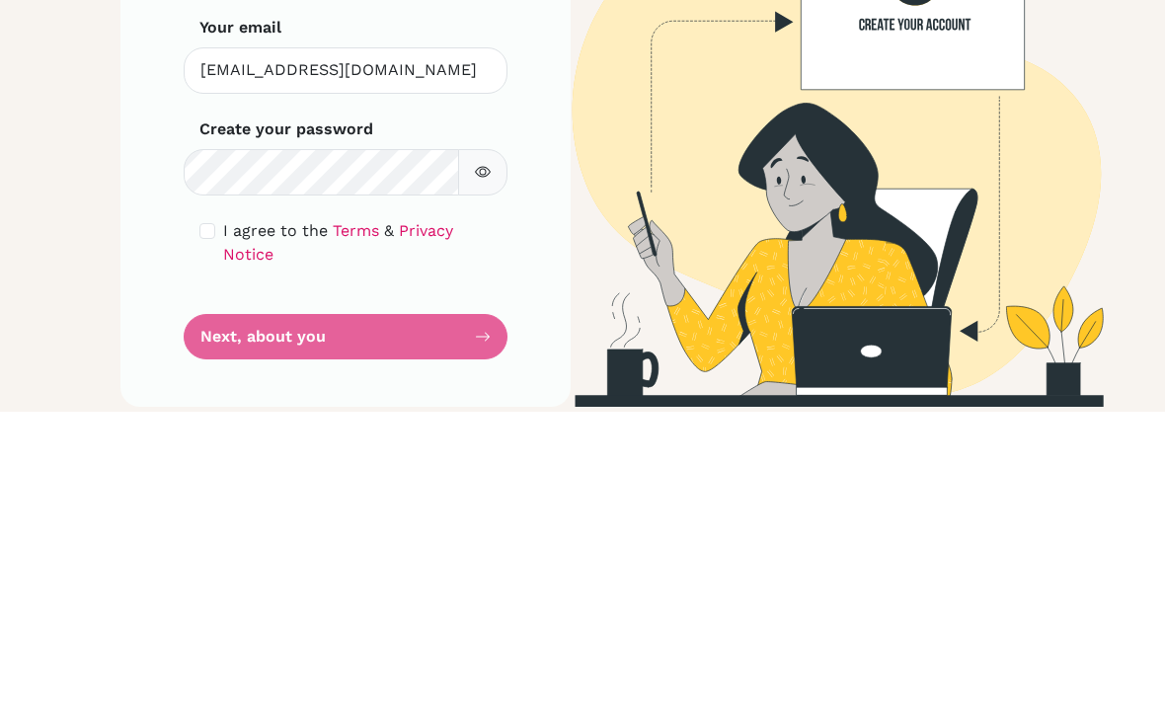
click at [479, 456] on icon "button" at bounding box center [483, 464] width 16 height 16
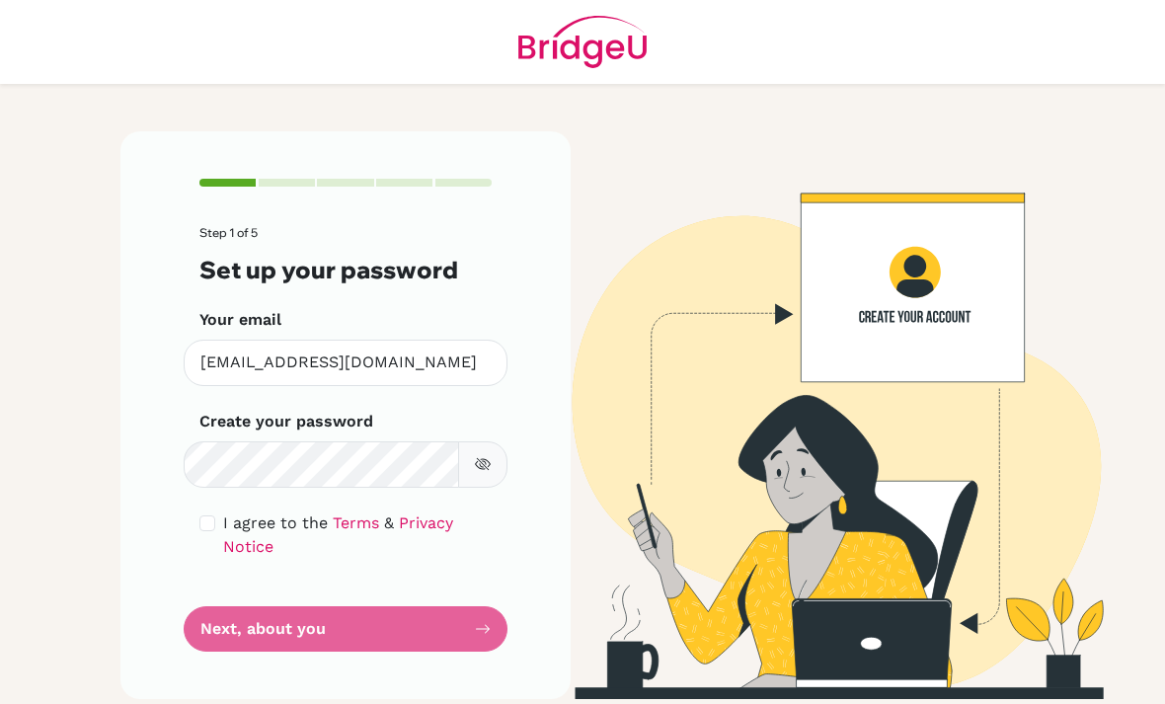
click at [246, 556] on form "Step 1 of 5 Set up your password Your email [EMAIL_ADDRESS][DOMAIN_NAME] Invali…" at bounding box center [345, 439] width 292 height 426
click at [211, 515] on input "checkbox" at bounding box center [207, 523] width 16 height 16
checkbox input "true"
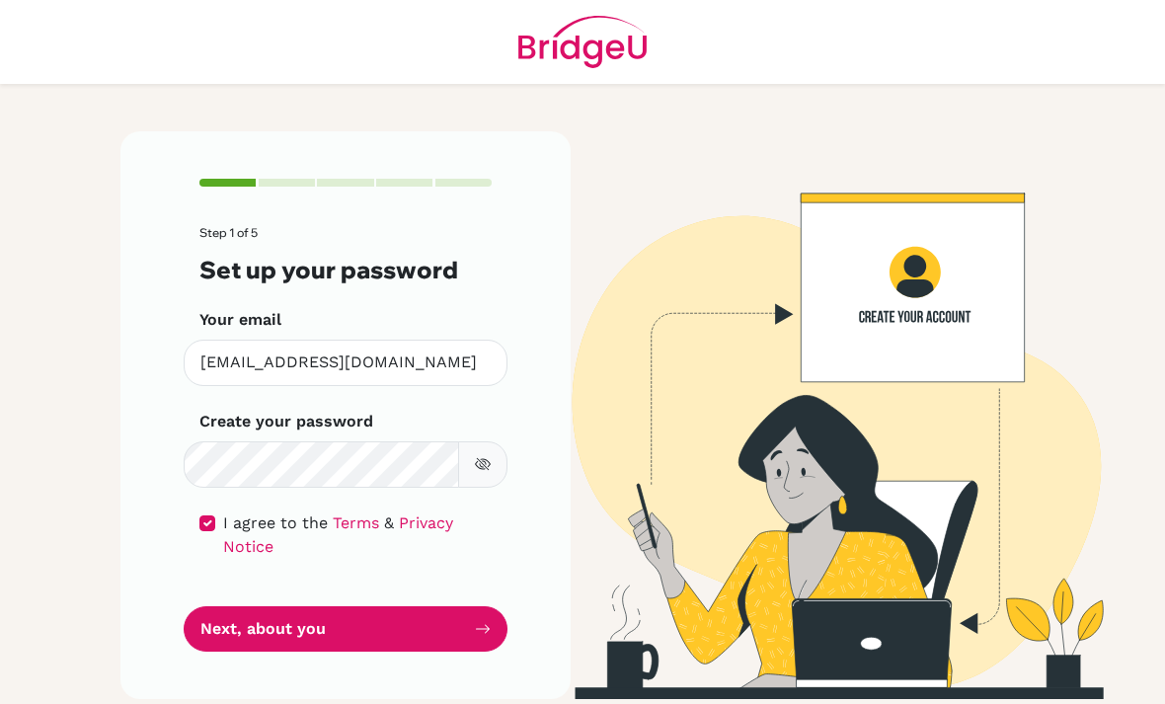
click at [234, 606] on button "Next, about you" at bounding box center [346, 629] width 324 height 46
